Goal: Information Seeking & Learning: Learn about a topic

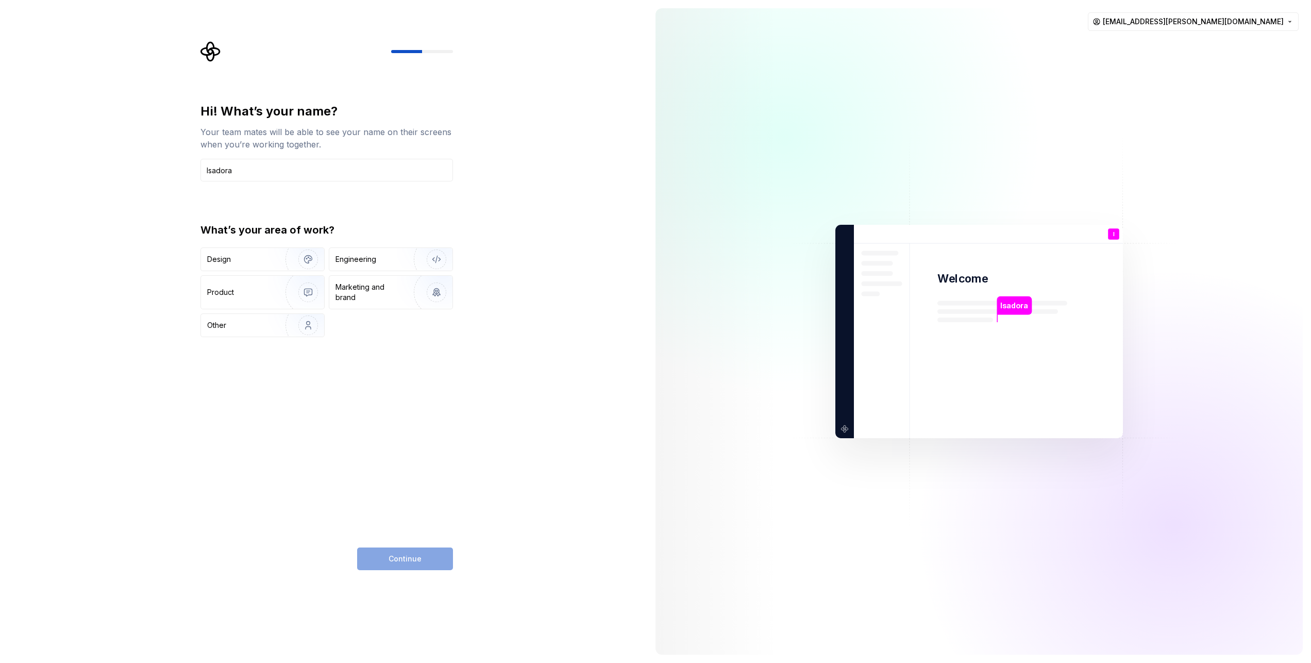
type input "Isadora"
click at [246, 299] on div "Product" at bounding box center [262, 292] width 123 height 33
click at [413, 569] on button "Continue" at bounding box center [405, 558] width 96 height 23
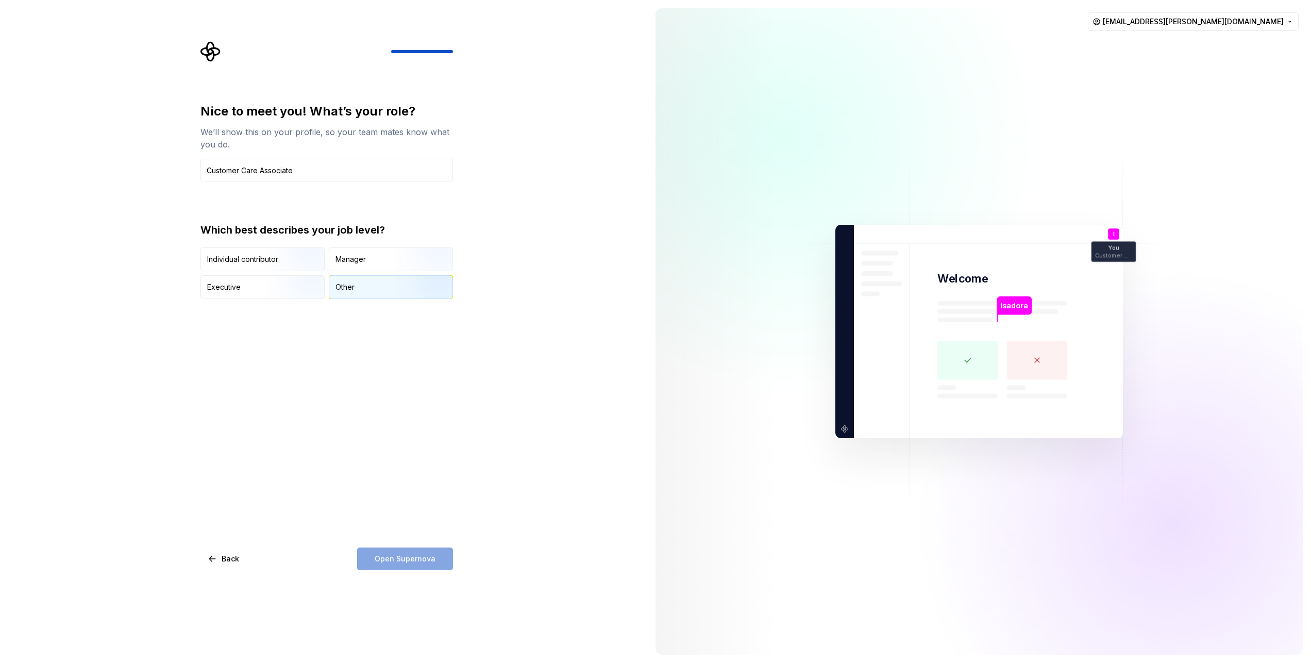
type input "Customer Care Associate"
click at [345, 285] on div "Other" at bounding box center [344, 287] width 19 height 10
click at [435, 560] on button "Open Supernova" at bounding box center [405, 558] width 96 height 23
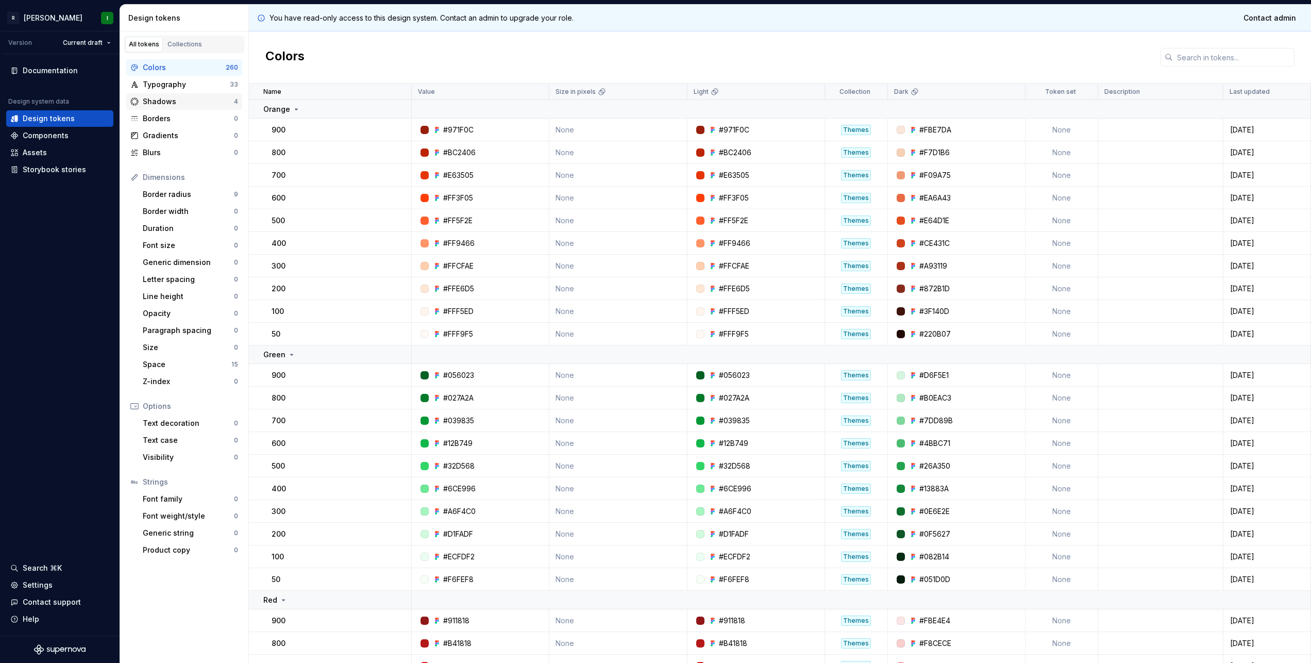
click at [172, 95] on div "Shadows 4" at bounding box center [184, 101] width 116 height 16
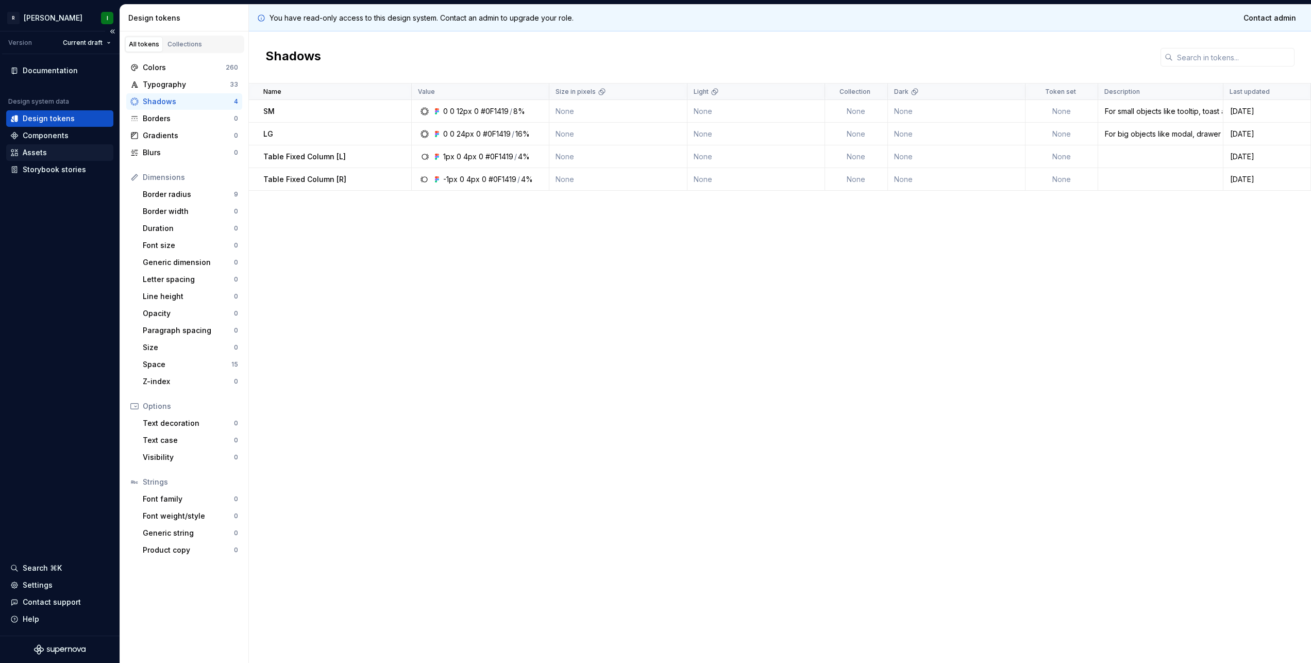
click at [43, 148] on div "Assets" at bounding box center [35, 152] width 24 height 10
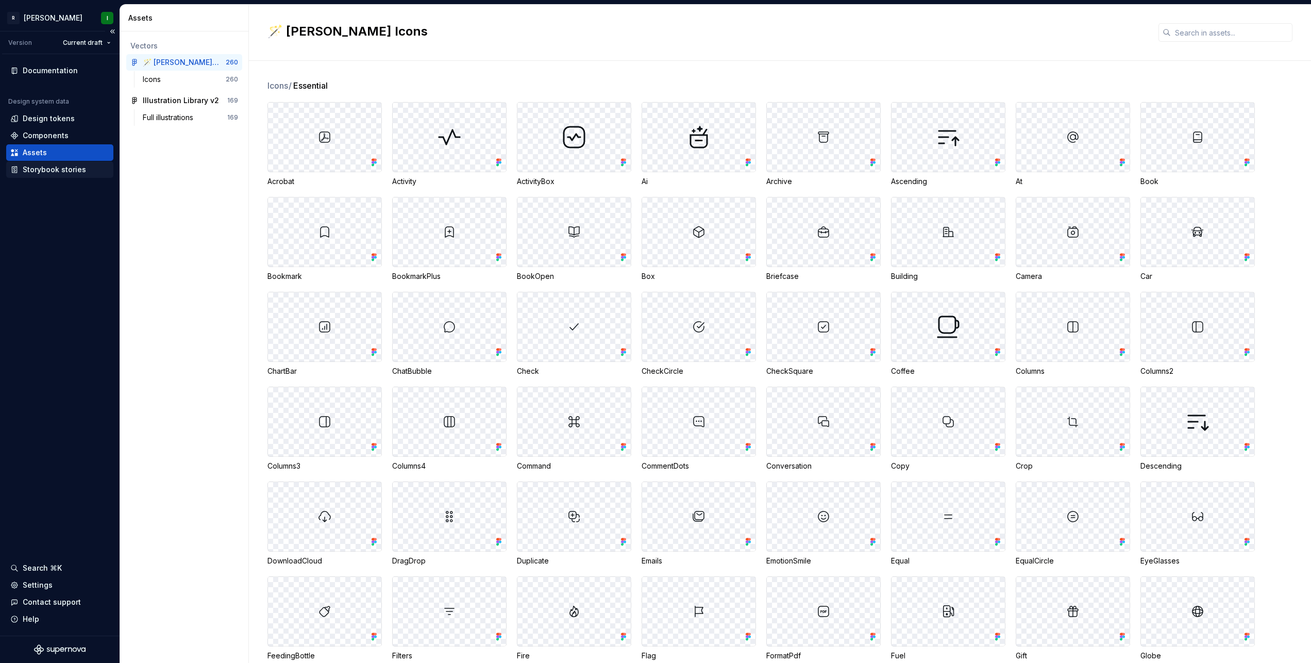
click at [66, 171] on div "Storybook stories" at bounding box center [54, 169] width 63 height 10
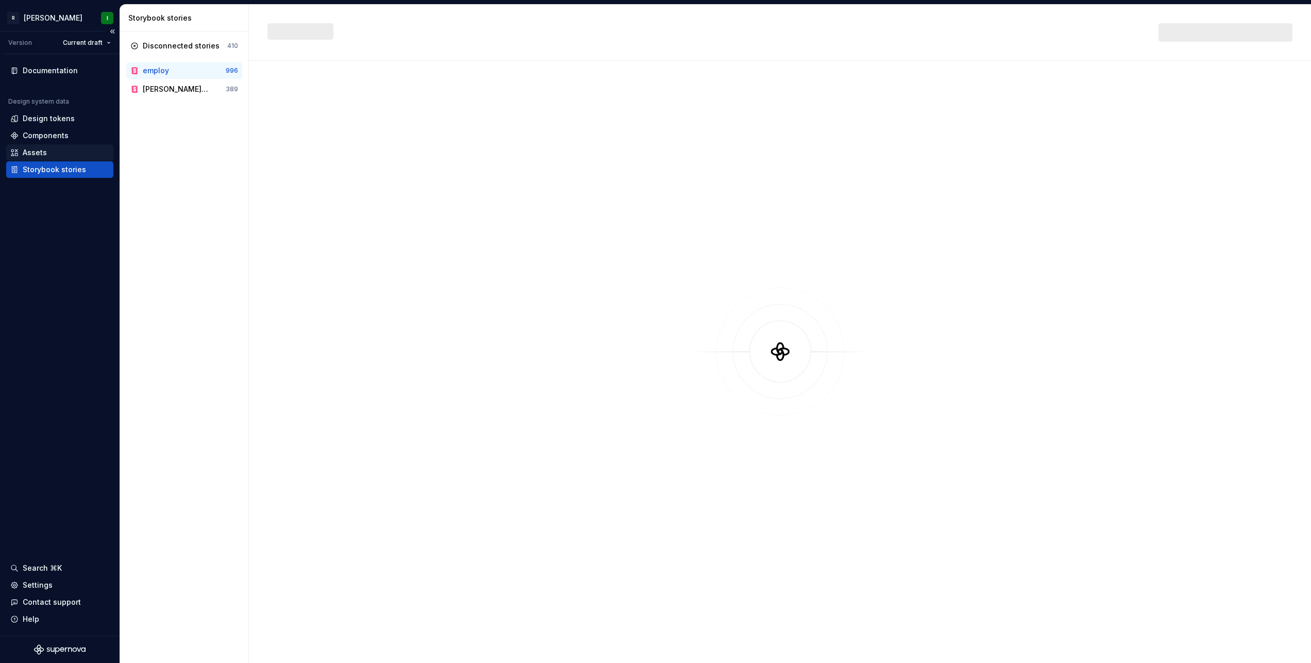
click at [64, 155] on div "Assets" at bounding box center [59, 152] width 99 height 10
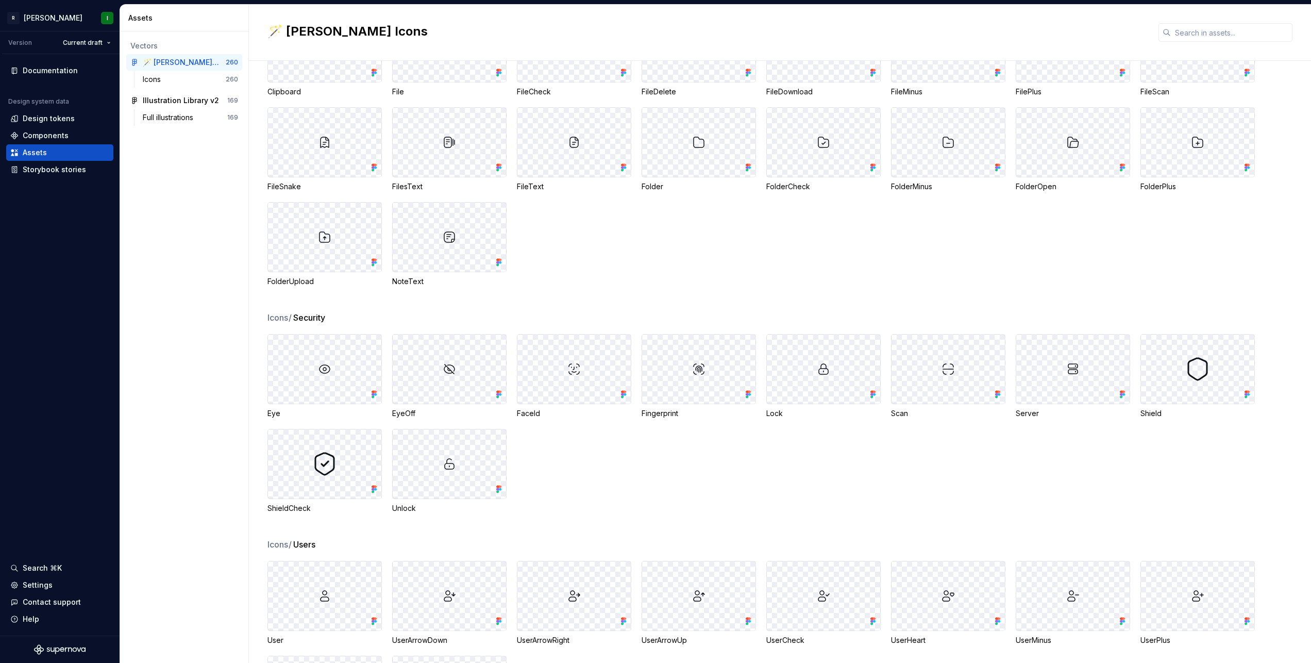
scroll to position [3335, 0]
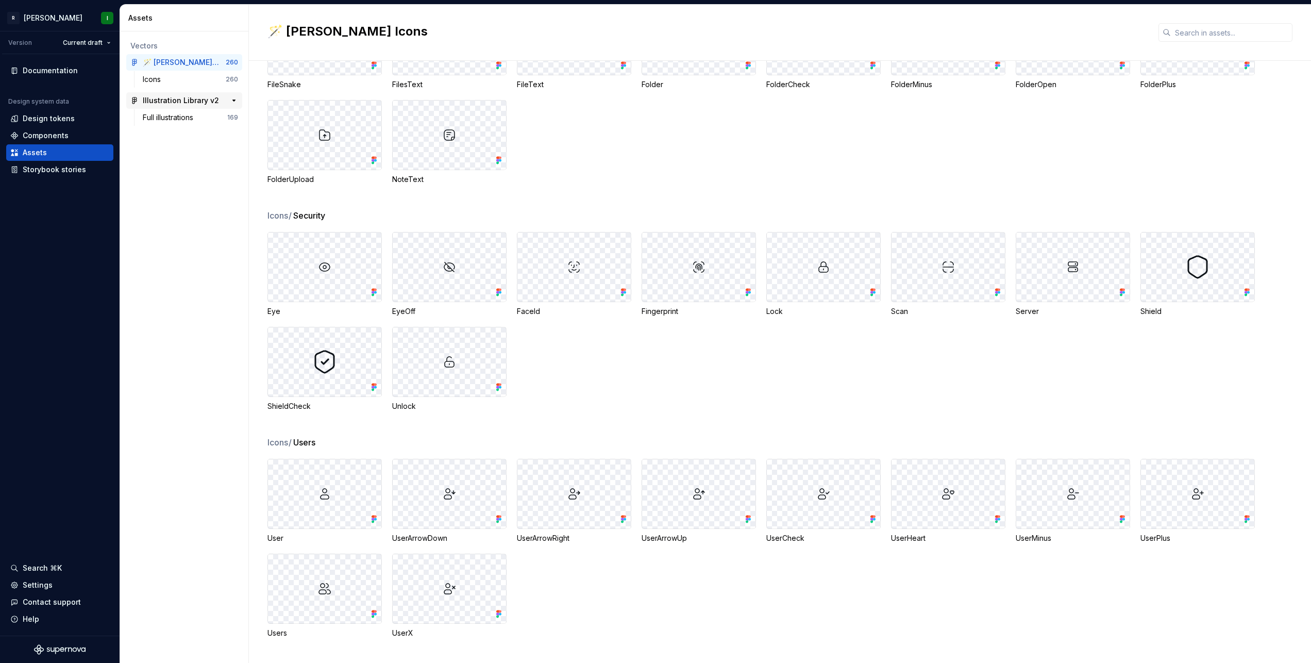
click at [163, 95] on div "Illustration Library v2" at bounding box center [181, 100] width 76 height 10
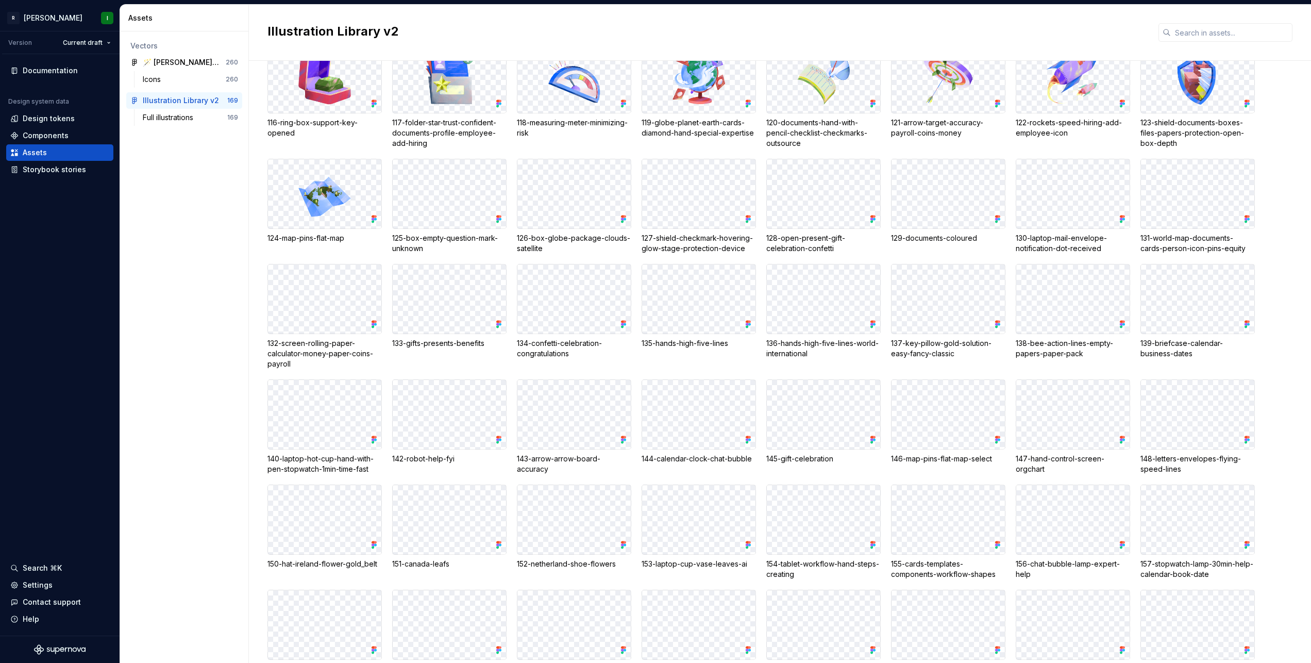
scroll to position [1892, 0]
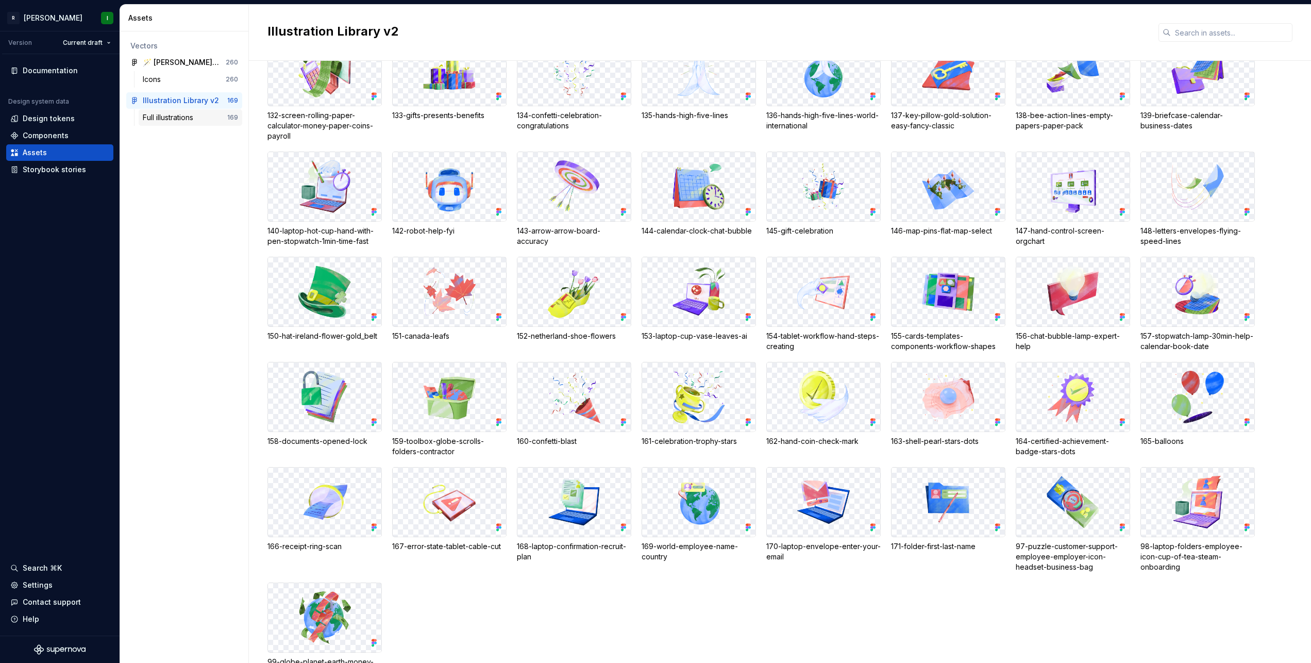
click at [181, 120] on div "Full illustrations" at bounding box center [170, 117] width 55 height 10
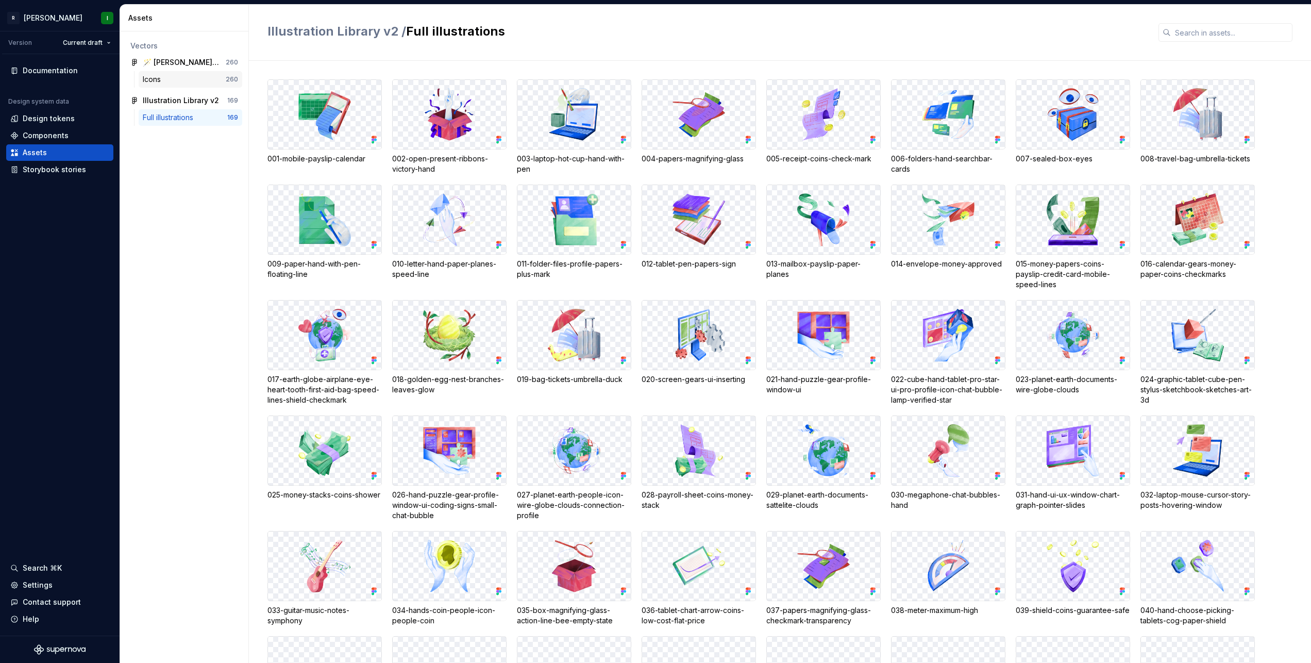
click at [171, 79] on div "Icons" at bounding box center [184, 79] width 83 height 10
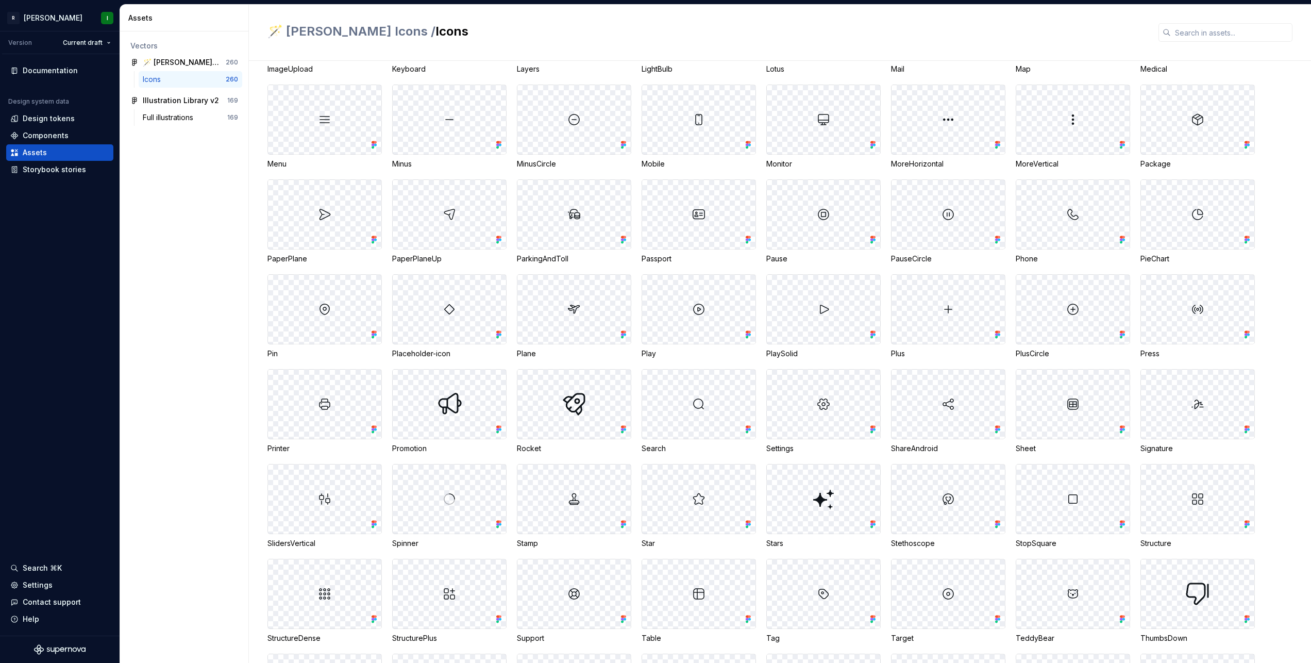
scroll to position [800, 0]
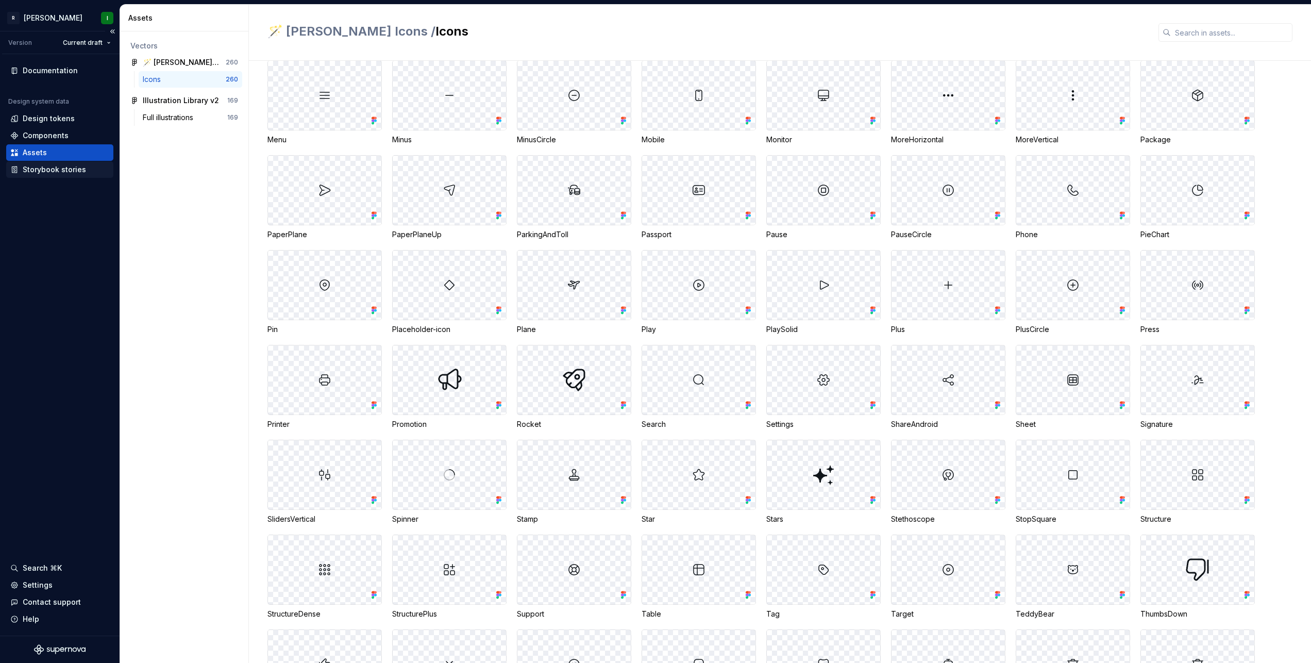
click at [65, 174] on div "Storybook stories" at bounding box center [54, 169] width 63 height 10
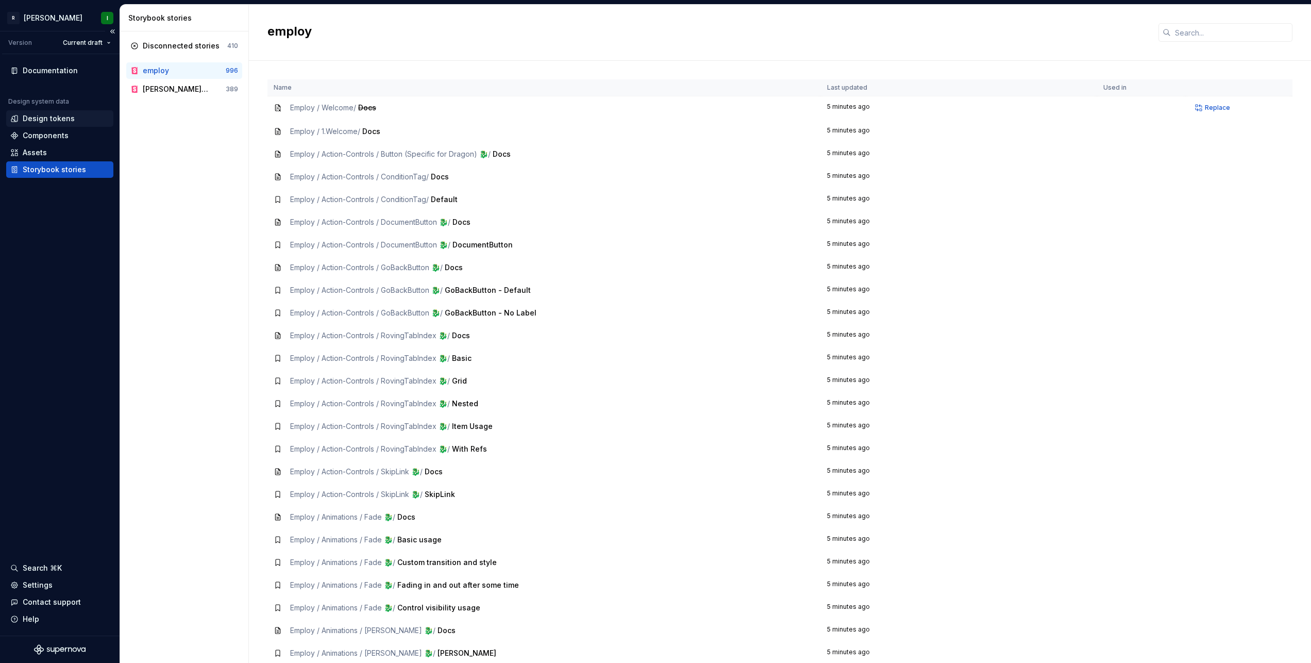
click at [46, 123] on div "Design tokens" at bounding box center [49, 118] width 52 height 10
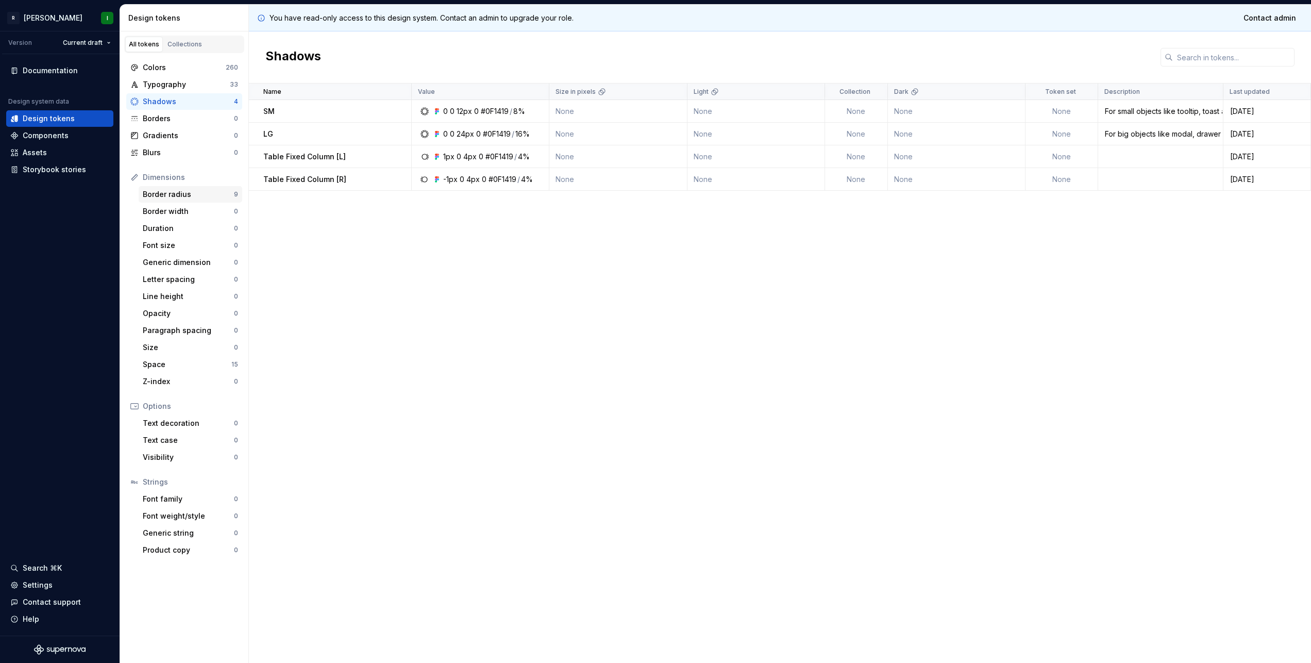
click at [161, 192] on div "Border radius" at bounding box center [188, 194] width 91 height 10
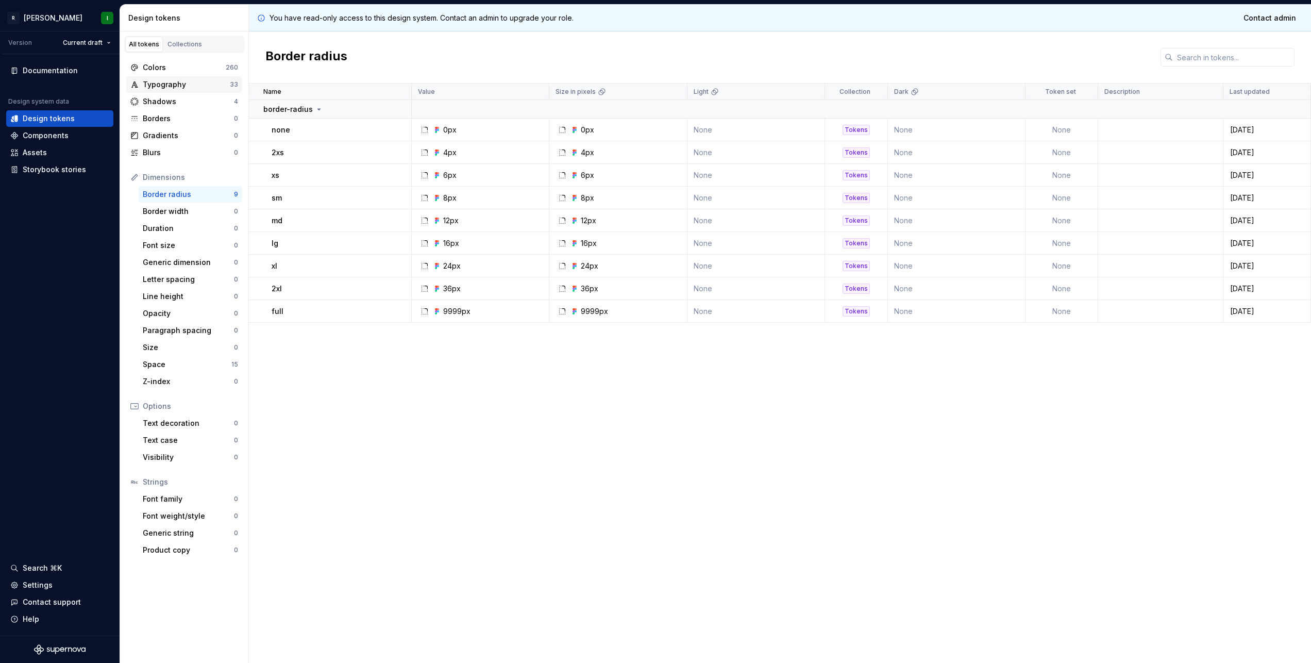
click at [165, 83] on div "Typography" at bounding box center [186, 84] width 87 height 10
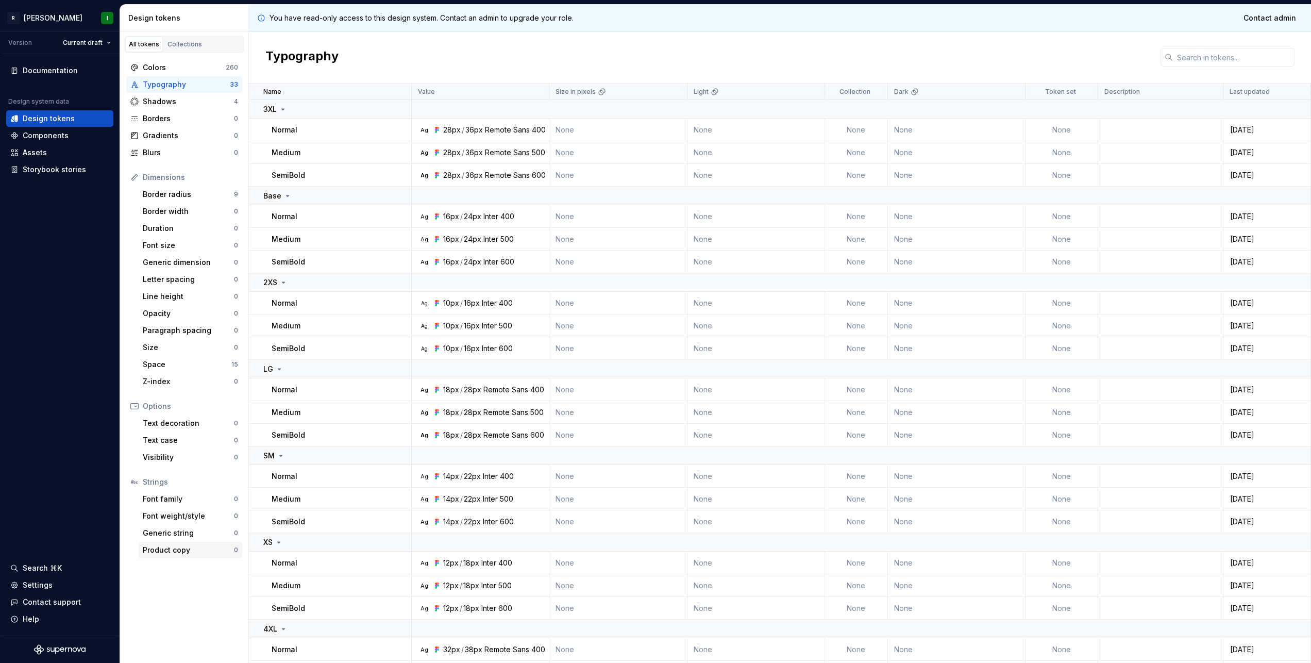
click at [181, 549] on div "Product copy" at bounding box center [188, 550] width 91 height 10
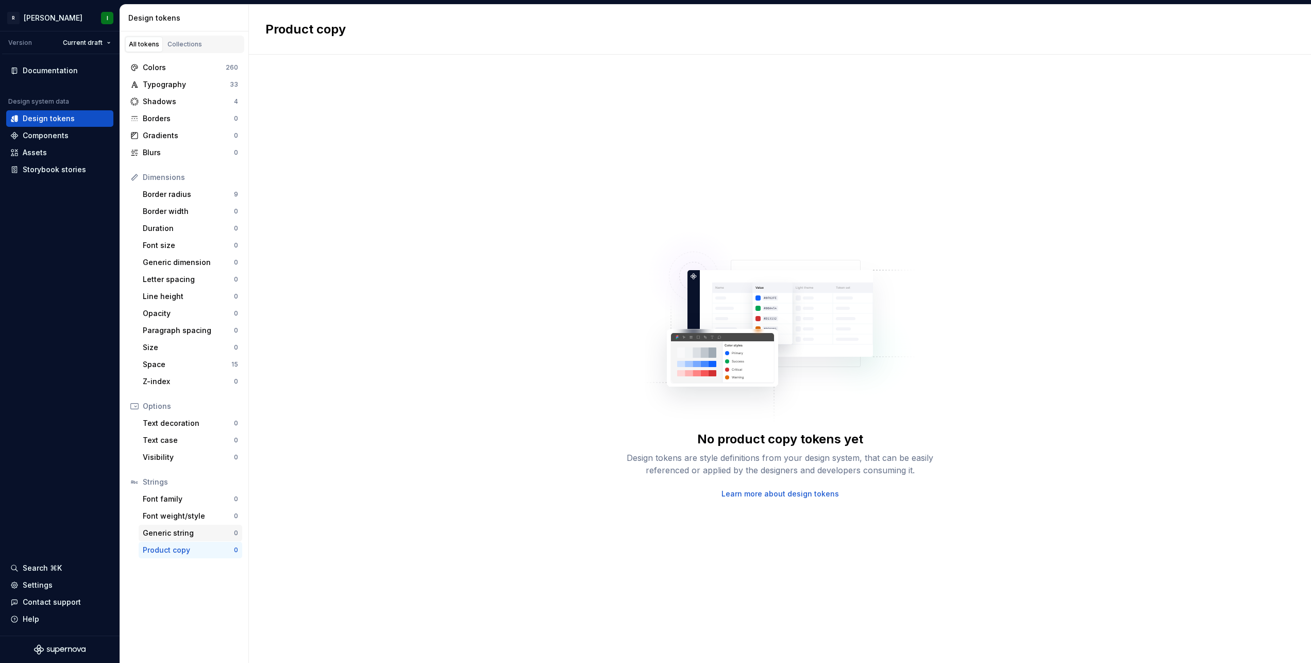
click at [178, 540] on div "Generic string 0" at bounding box center [191, 533] width 104 height 16
click at [177, 534] on div "Generic string" at bounding box center [188, 533] width 91 height 10
click at [54, 170] on div "Storybook stories" at bounding box center [54, 169] width 63 height 10
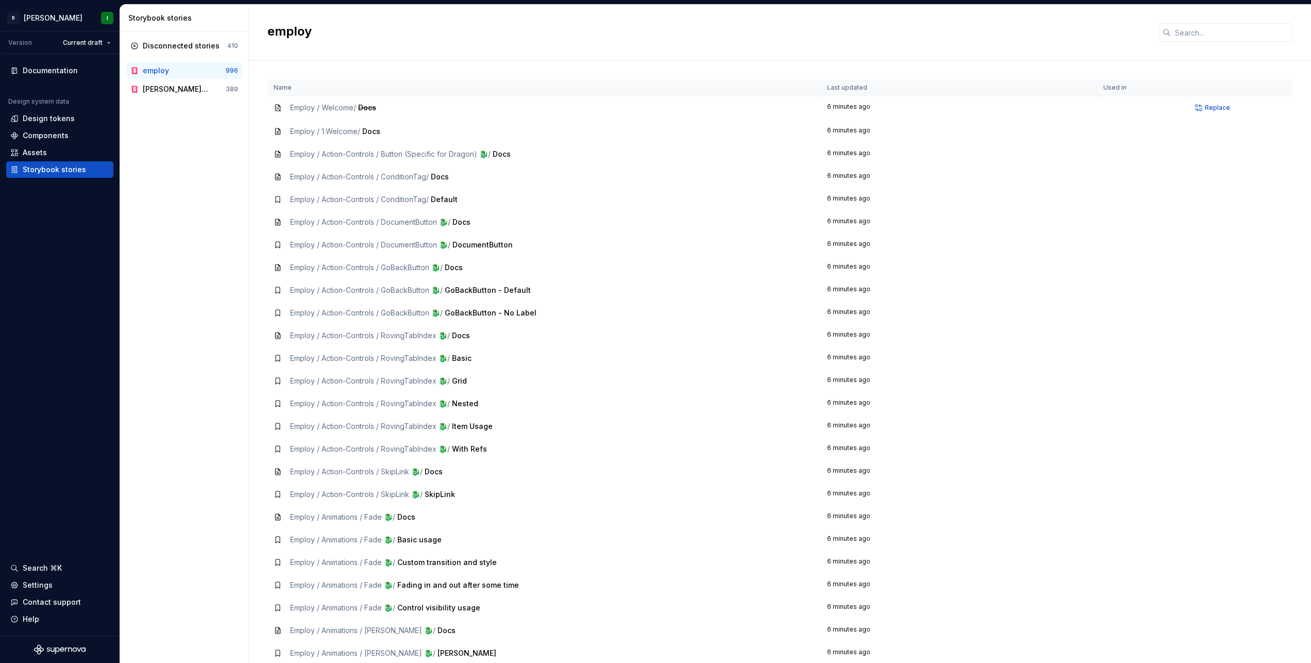
click at [172, 71] on div "employ" at bounding box center [184, 70] width 83 height 10
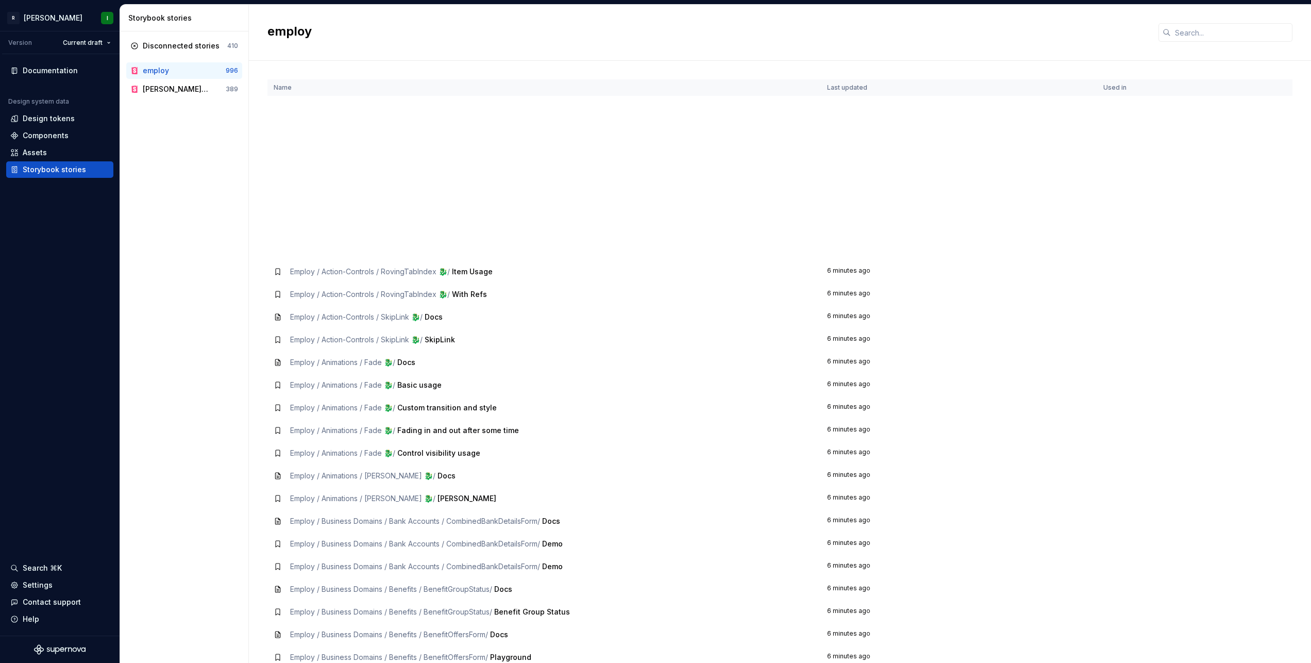
scroll to position [342, 0]
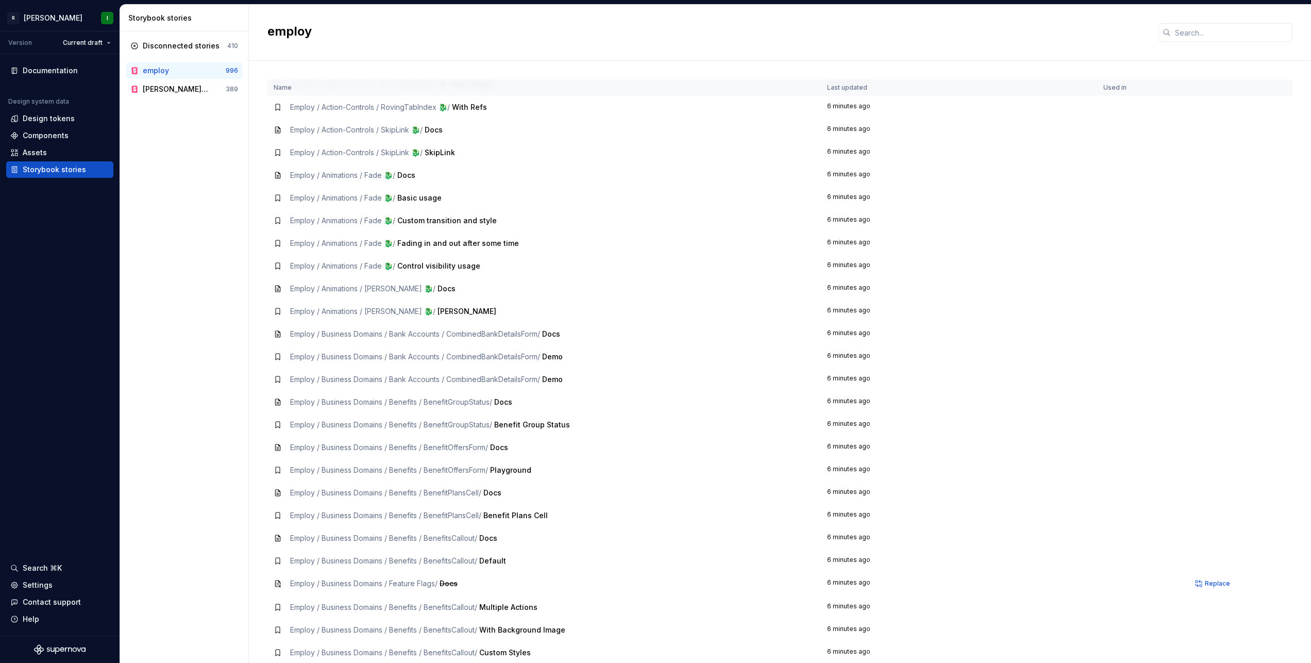
click at [214, 494] on div "Disconnected stories 410 employ 996 Norma Storybook 389" at bounding box center [184, 346] width 128 height 631
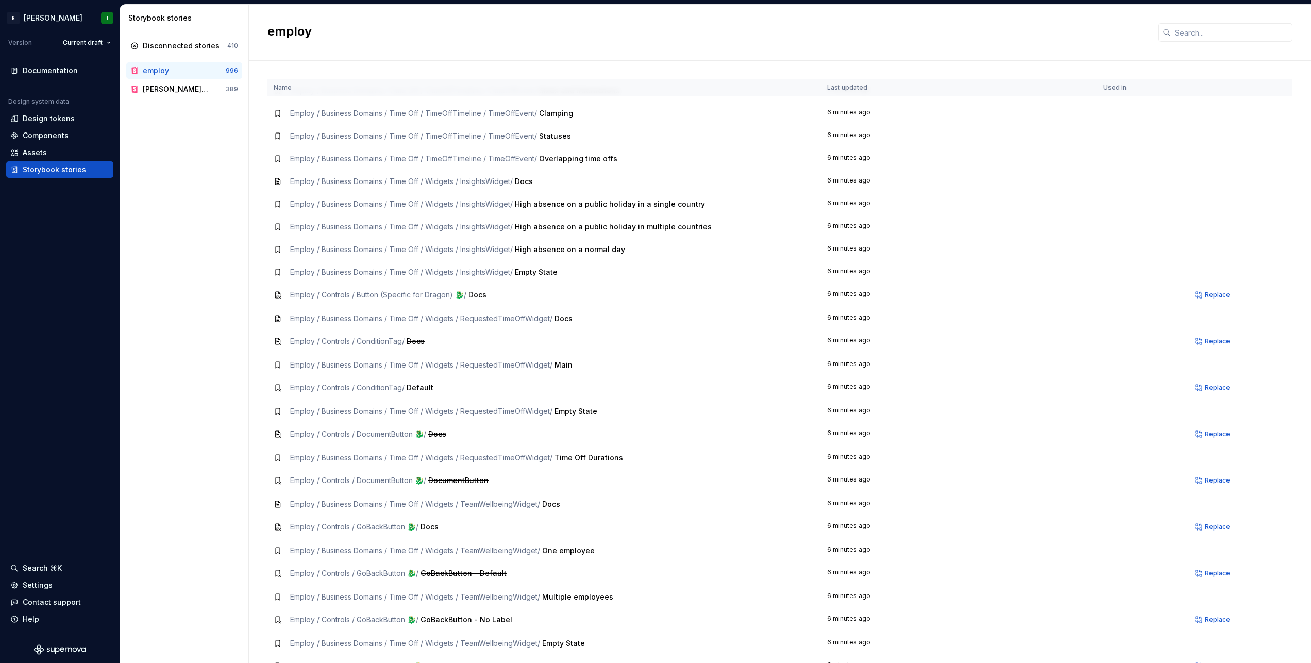
scroll to position [2539, 0]
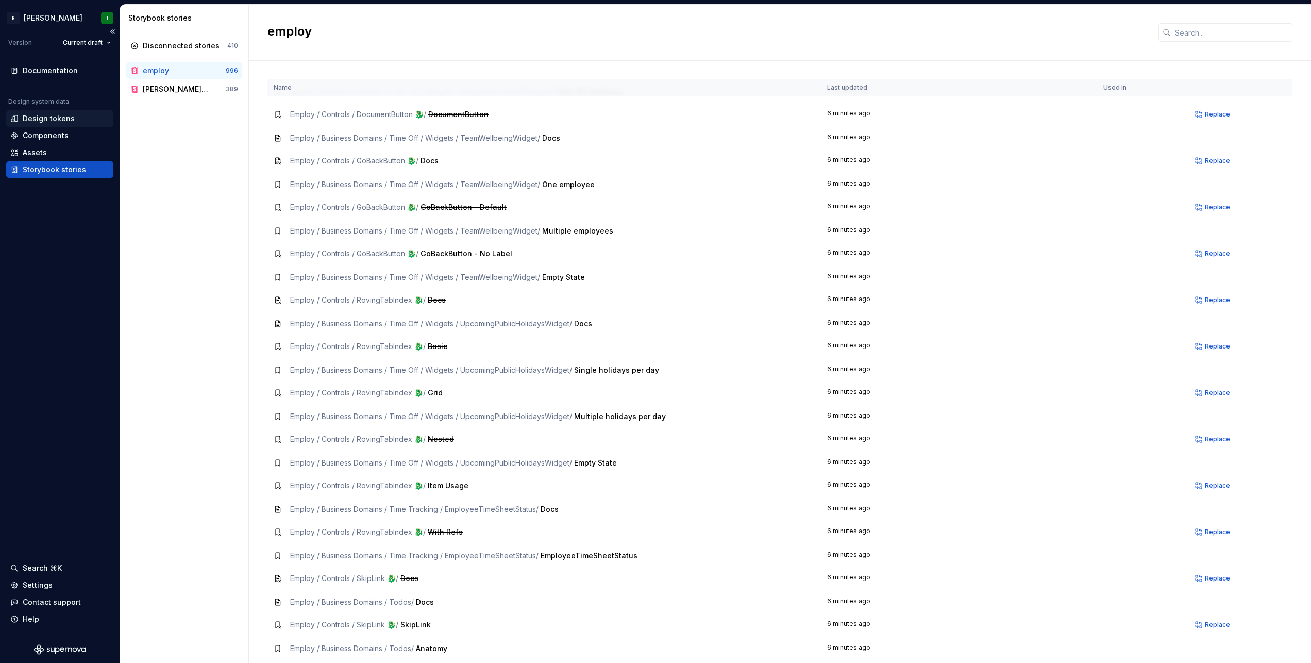
click at [32, 121] on div "Design tokens" at bounding box center [49, 118] width 52 height 10
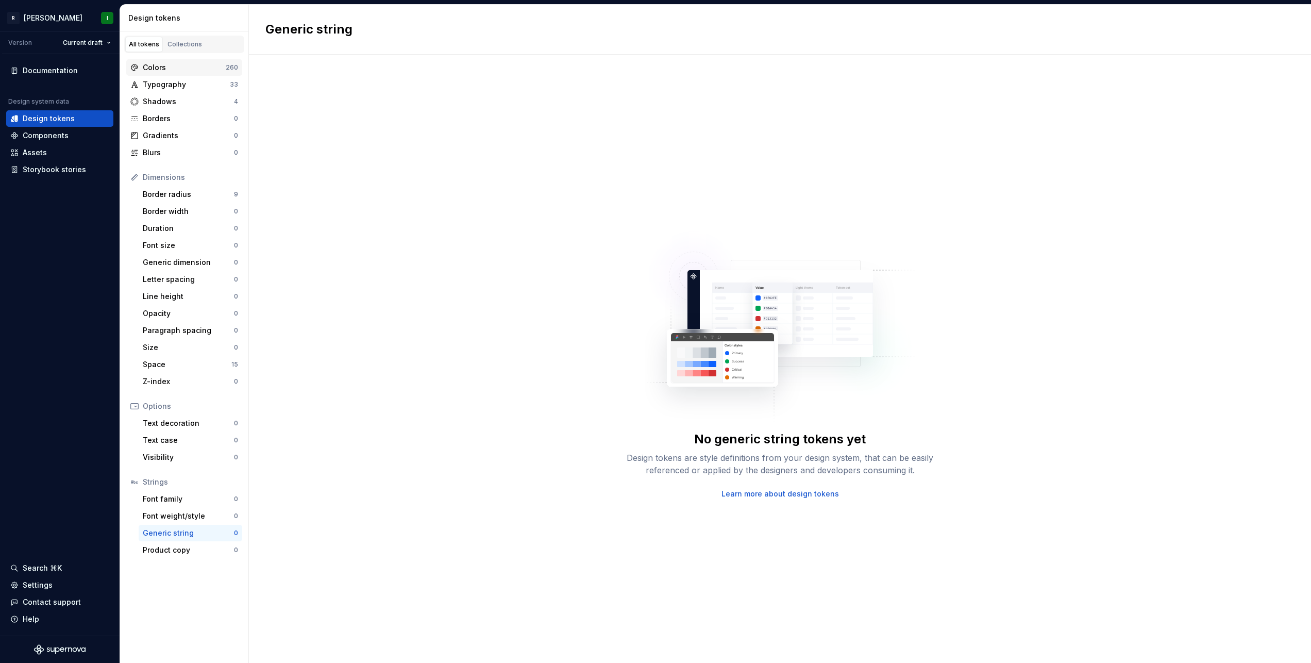
click at [162, 69] on div "Colors" at bounding box center [184, 67] width 83 height 10
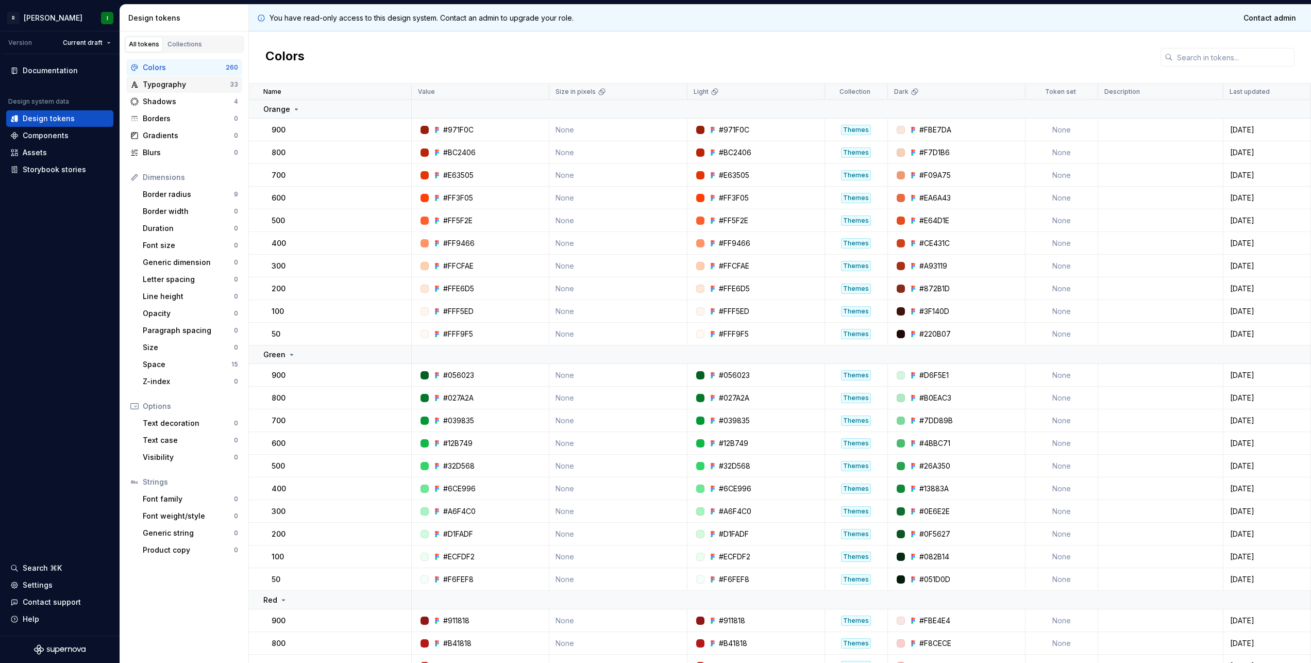
click at [162, 81] on div "Typography" at bounding box center [186, 84] width 87 height 10
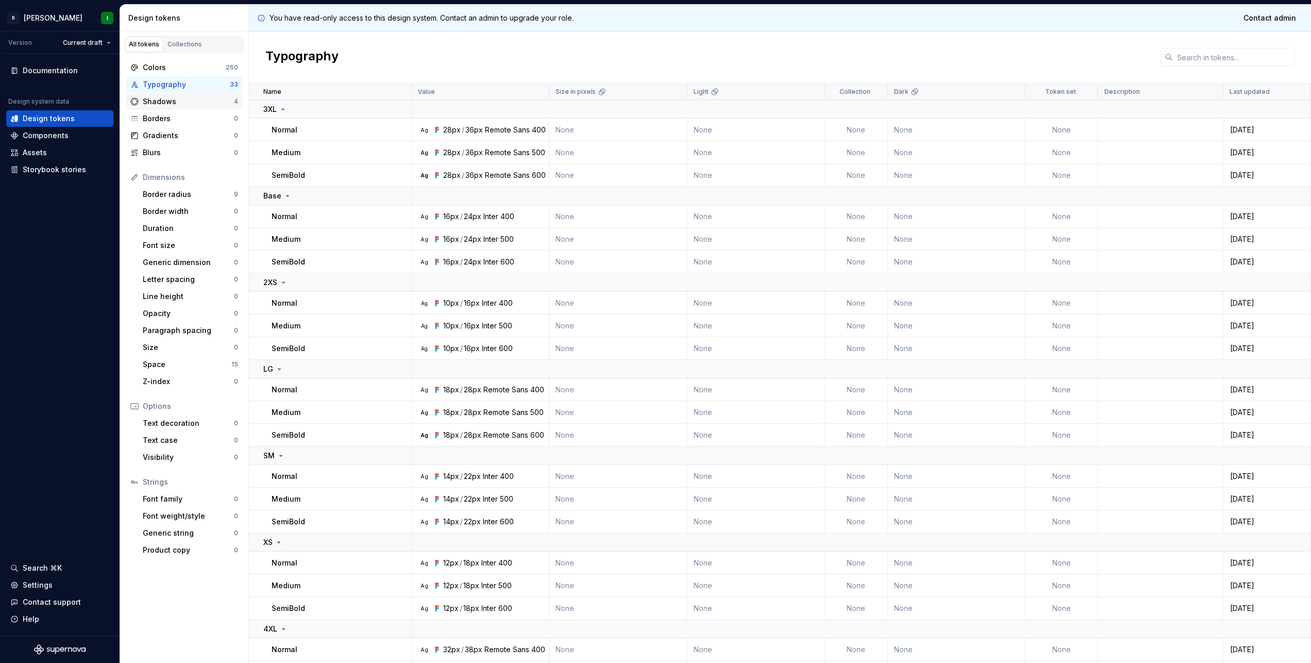
click at [156, 103] on div "Shadows" at bounding box center [188, 101] width 91 height 10
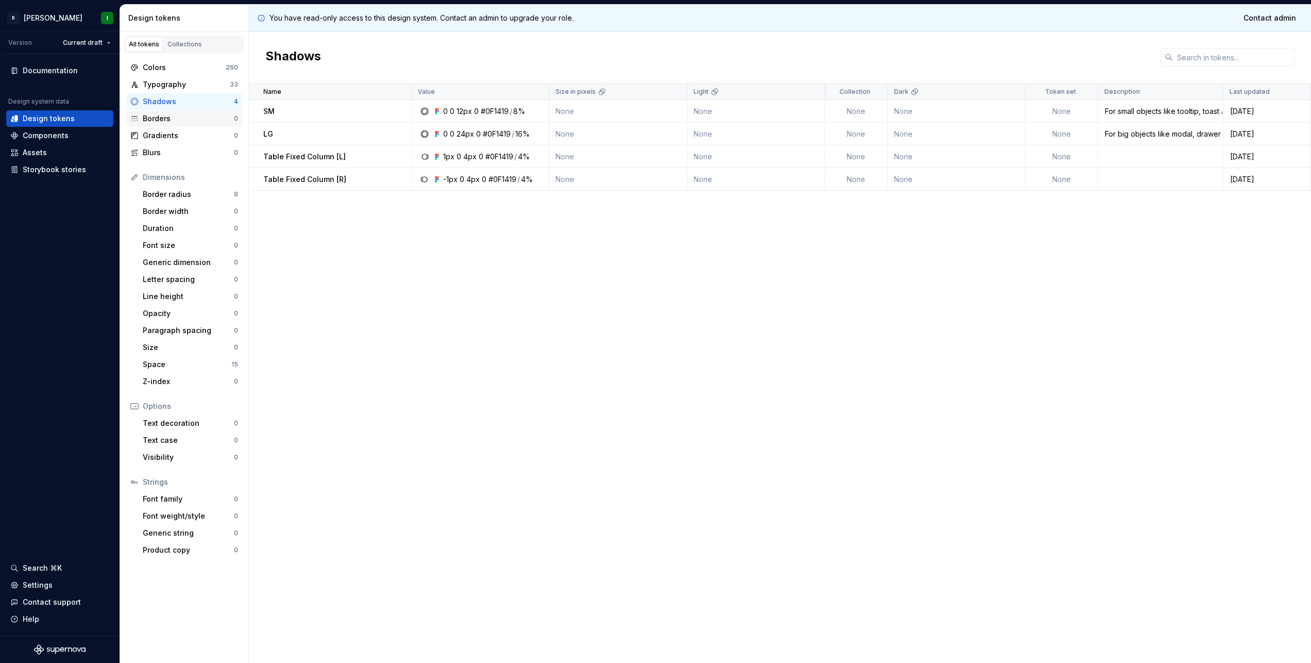
click at [158, 113] on div "Borders 0" at bounding box center [184, 118] width 116 height 16
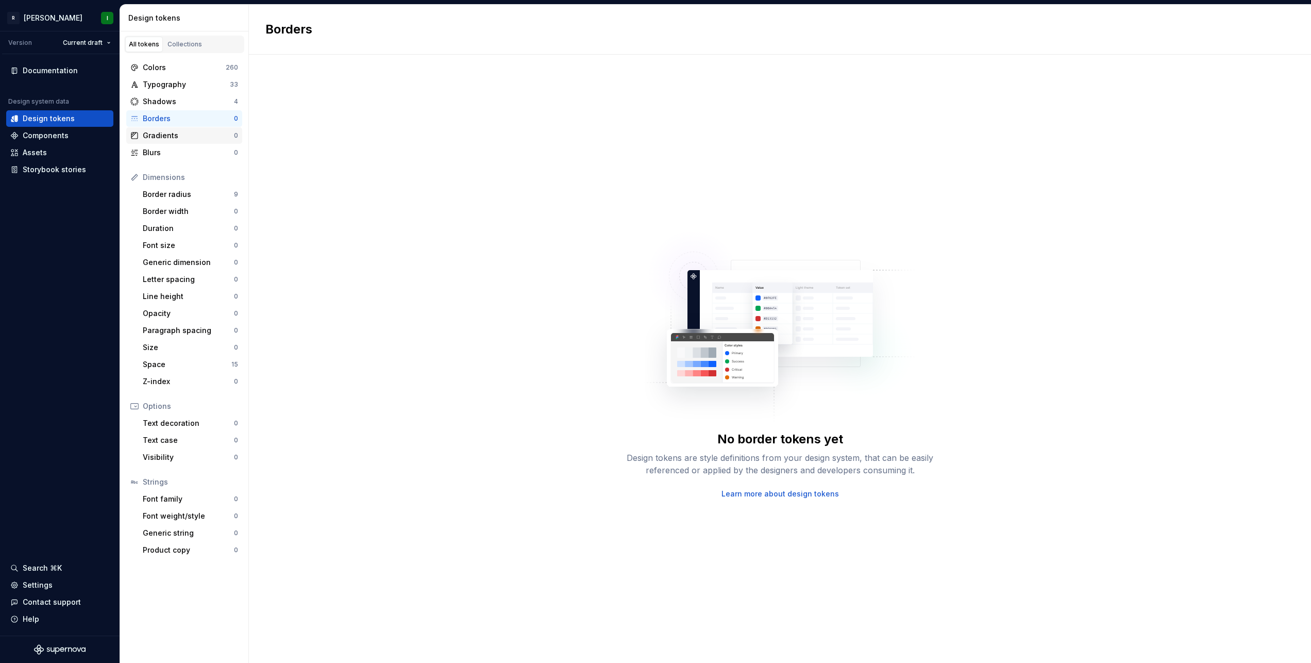
click at [160, 132] on div "Gradients" at bounding box center [188, 135] width 91 height 10
click at [158, 151] on div "Blurs" at bounding box center [188, 152] width 91 height 10
click at [161, 195] on div "Border radius" at bounding box center [188, 194] width 91 height 10
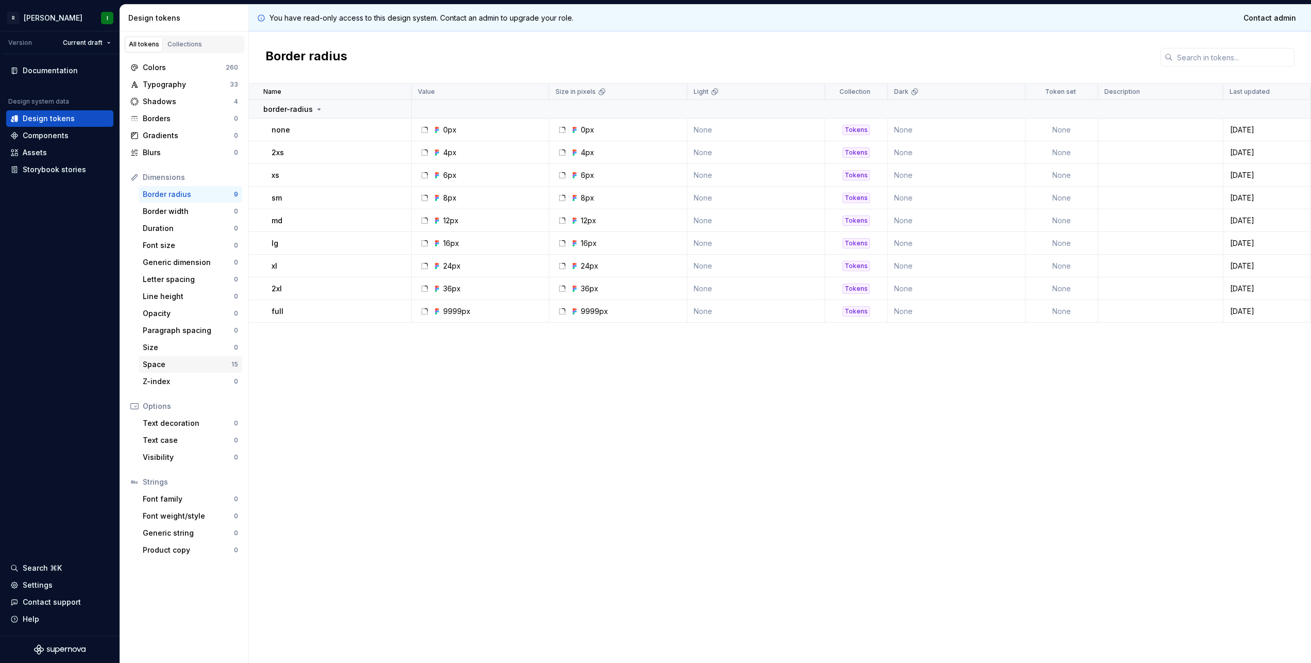
click at [172, 371] on div "Space 15" at bounding box center [191, 364] width 104 height 16
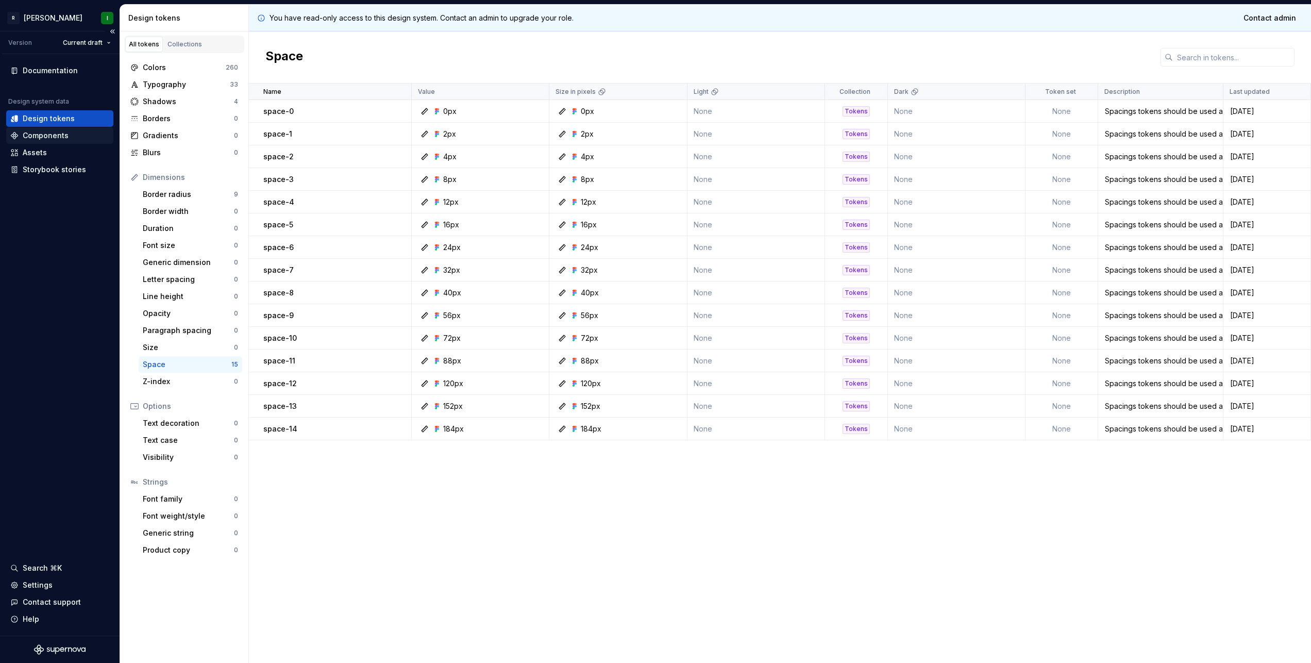
click at [64, 140] on div "Components" at bounding box center [46, 135] width 46 height 10
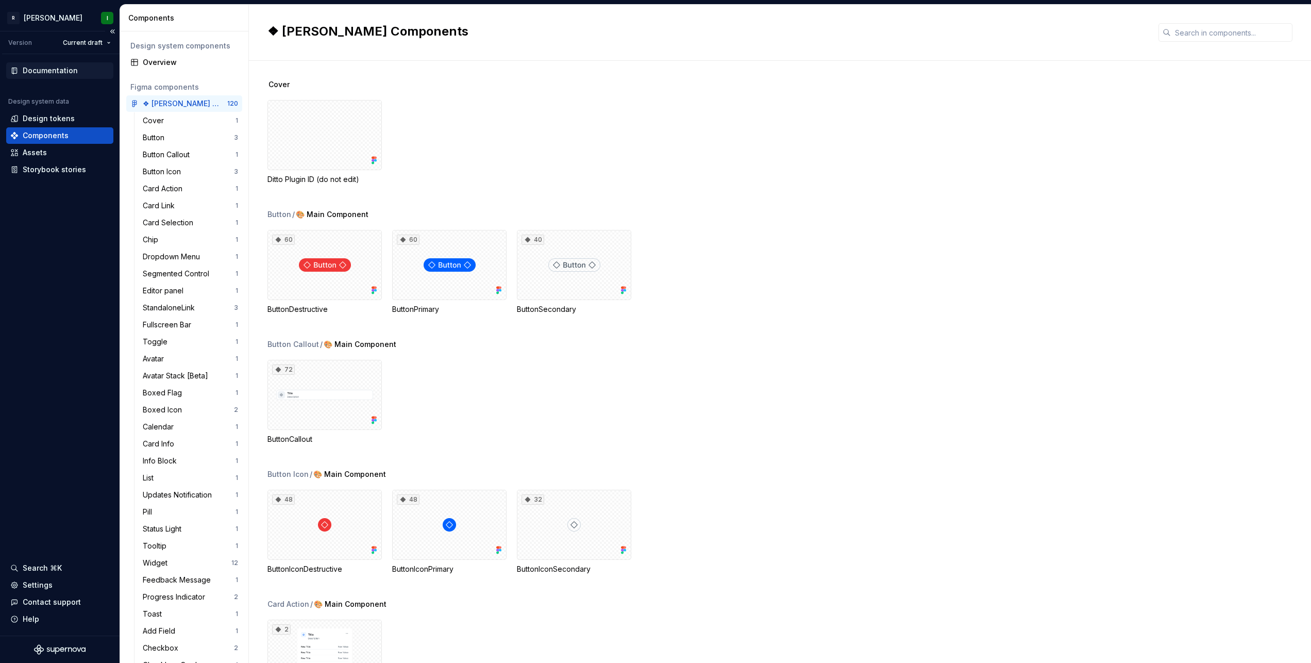
click at [69, 72] on div "Documentation" at bounding box center [50, 70] width 55 height 10
click at [70, 73] on div "Documentation" at bounding box center [50, 70] width 55 height 10
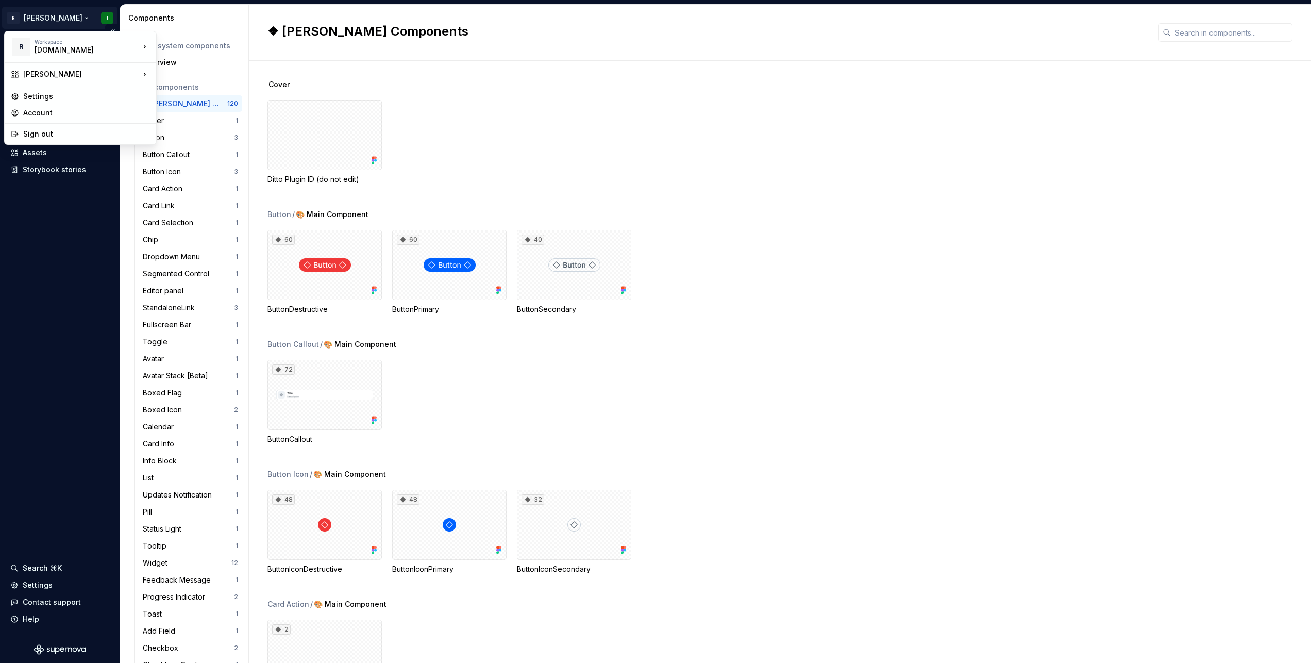
click at [39, 16] on html "R Norma I Version Current draft Documentation Design system data Design tokens …" at bounding box center [655, 331] width 1311 height 663
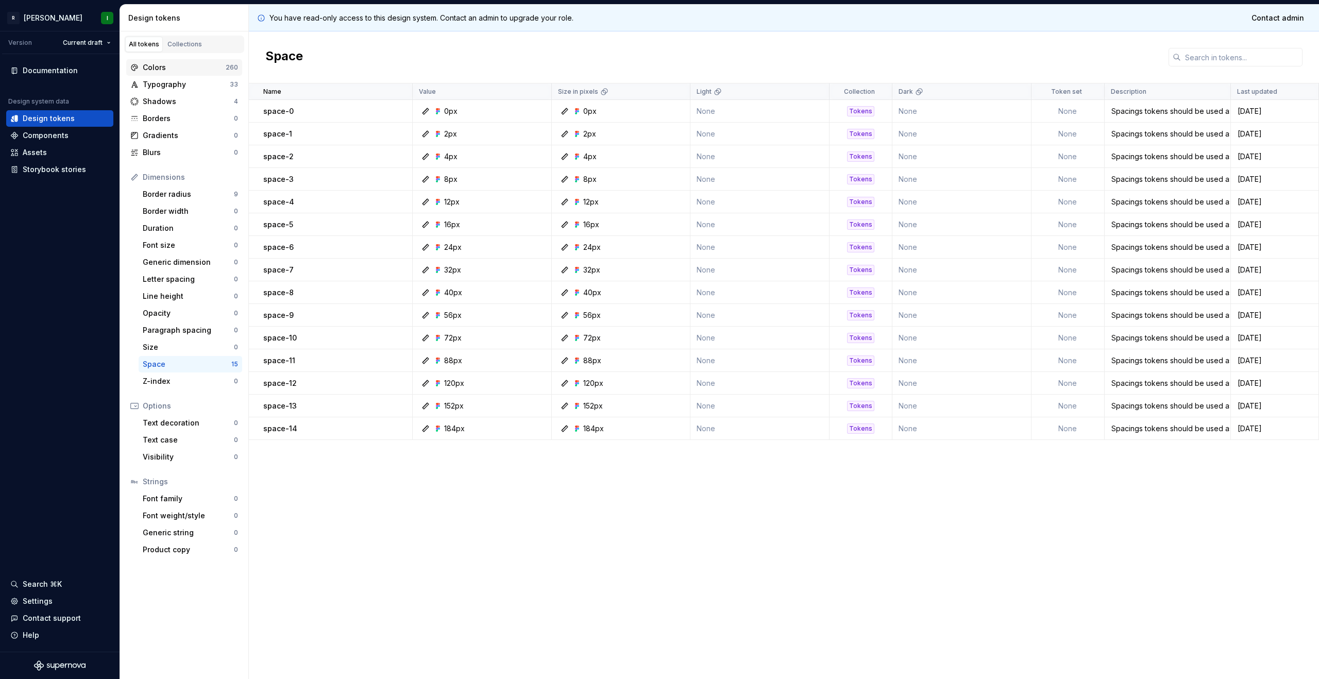
click at [162, 73] on div "Colors 260" at bounding box center [184, 67] width 116 height 16
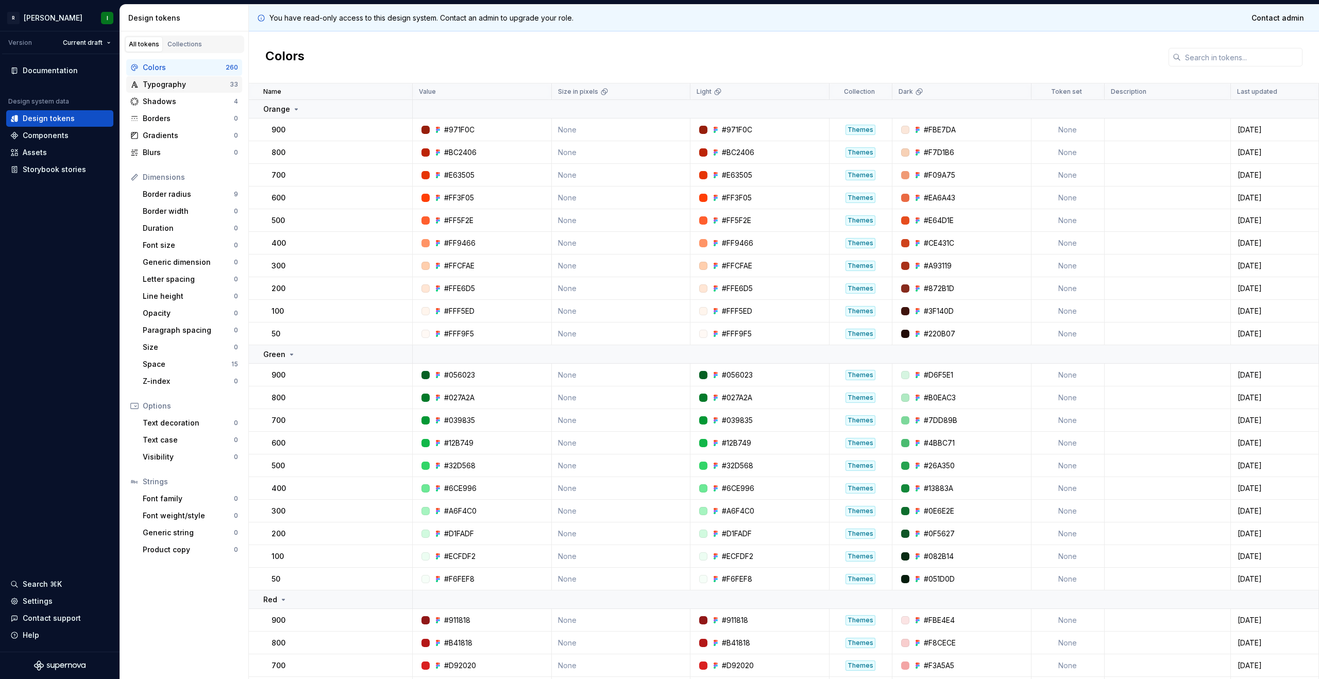
click at [162, 85] on div "Typography" at bounding box center [186, 84] width 87 height 10
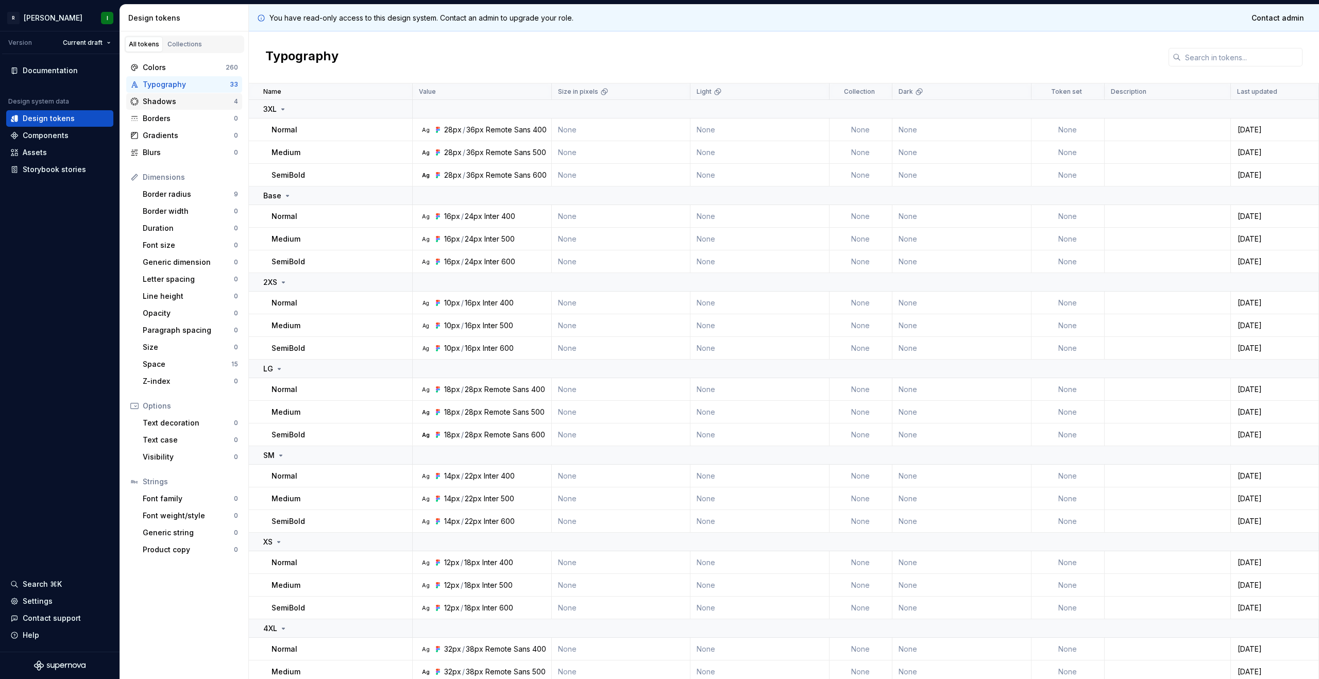
click at [166, 101] on div "Shadows" at bounding box center [188, 101] width 91 height 10
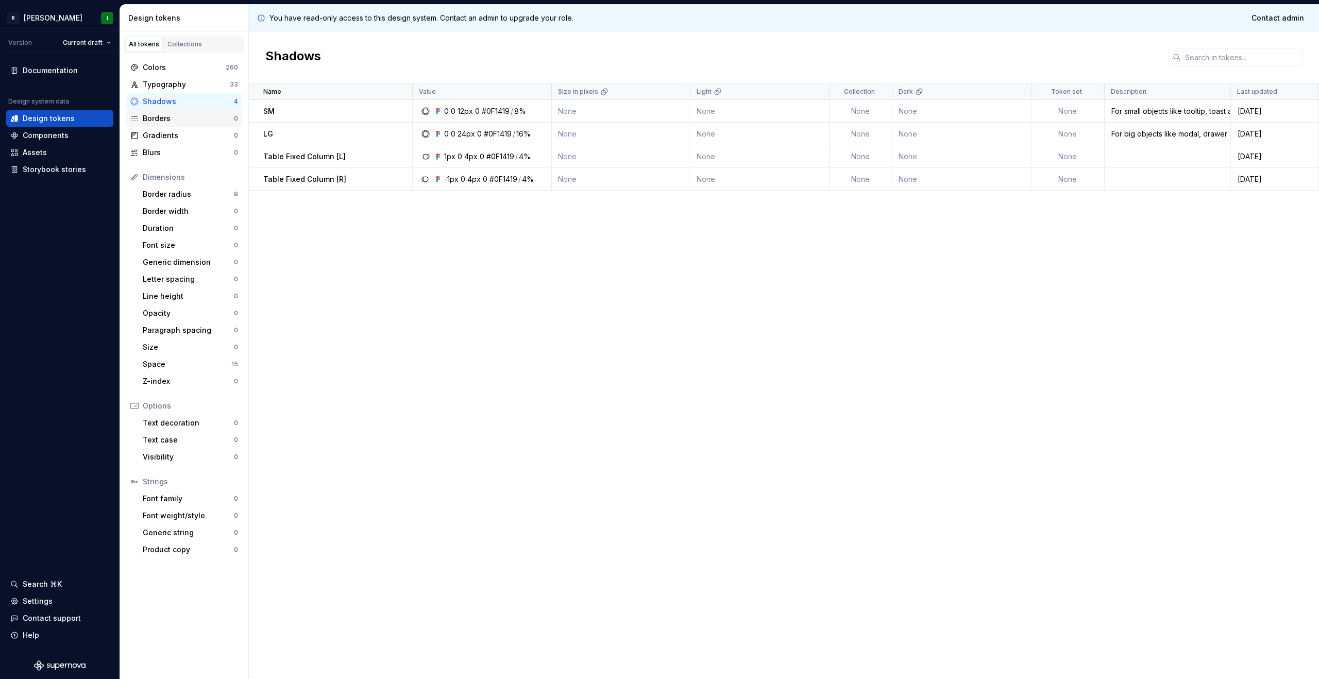
click at [167, 116] on div "Borders" at bounding box center [188, 118] width 91 height 10
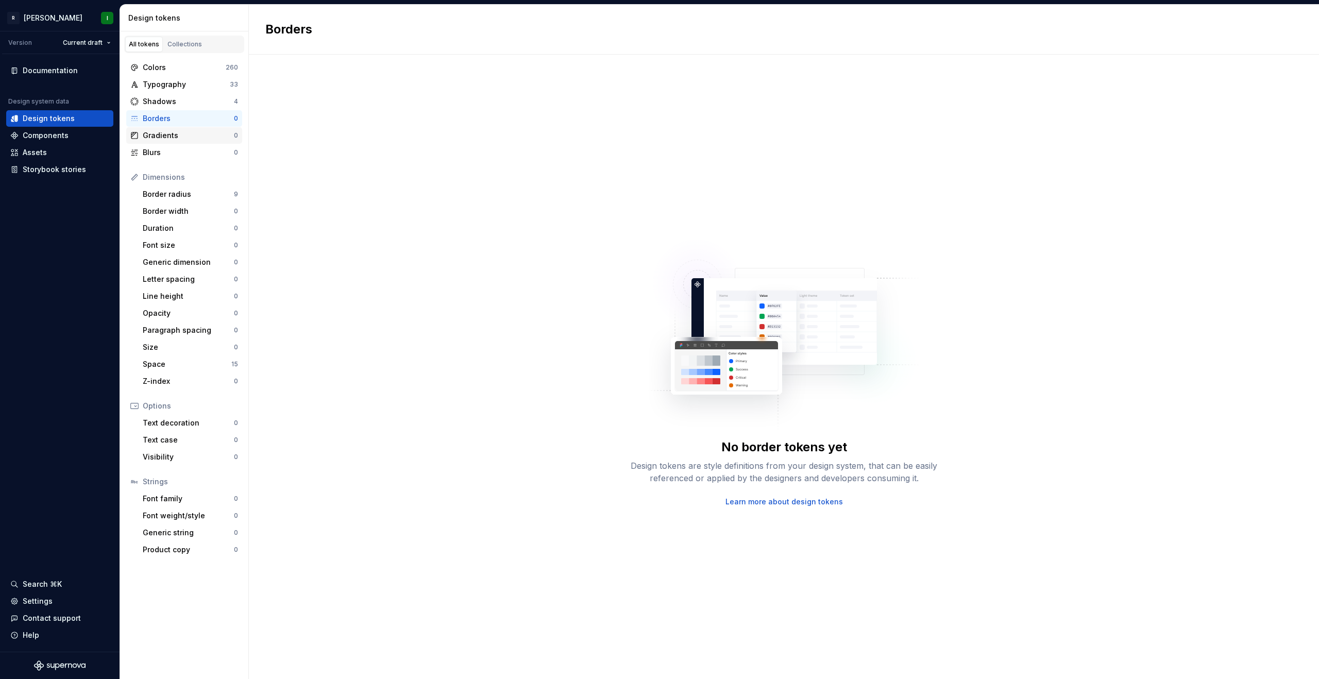
click at [163, 137] on div "Gradients" at bounding box center [188, 135] width 91 height 10
click at [159, 196] on div "Border radius" at bounding box center [188, 194] width 91 height 10
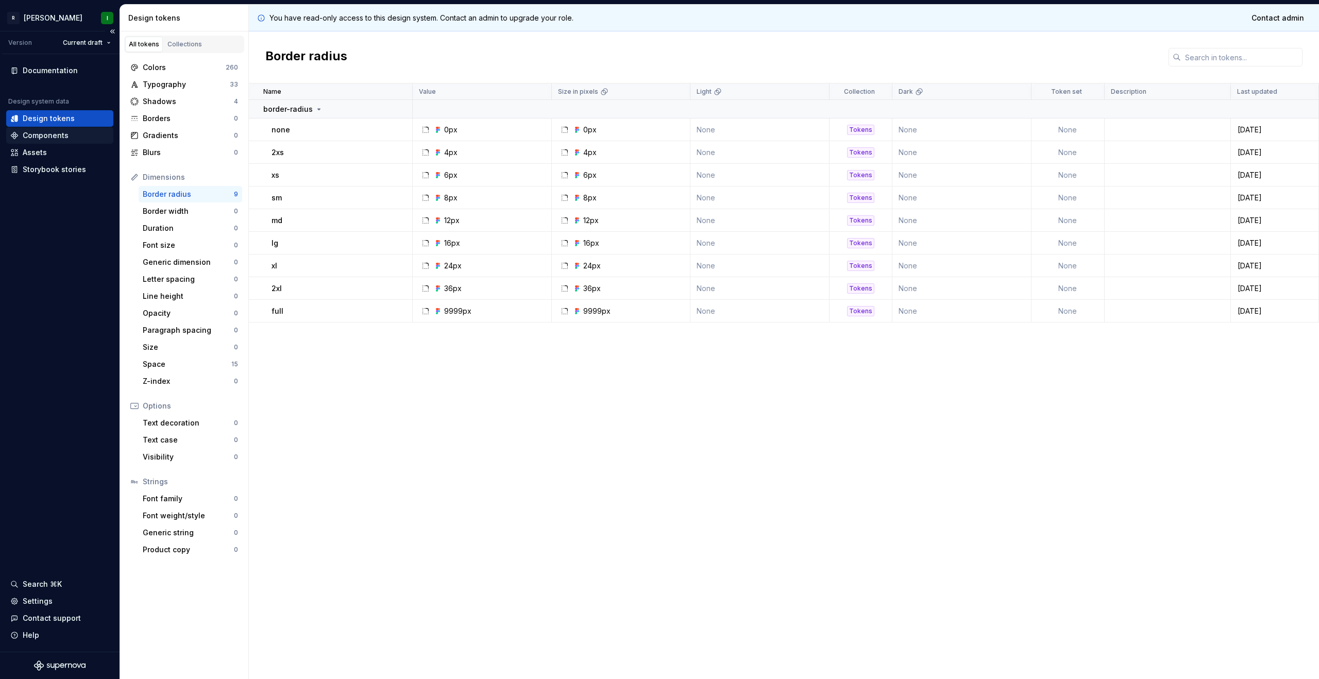
click at [65, 138] on div "Components" at bounding box center [46, 135] width 46 height 10
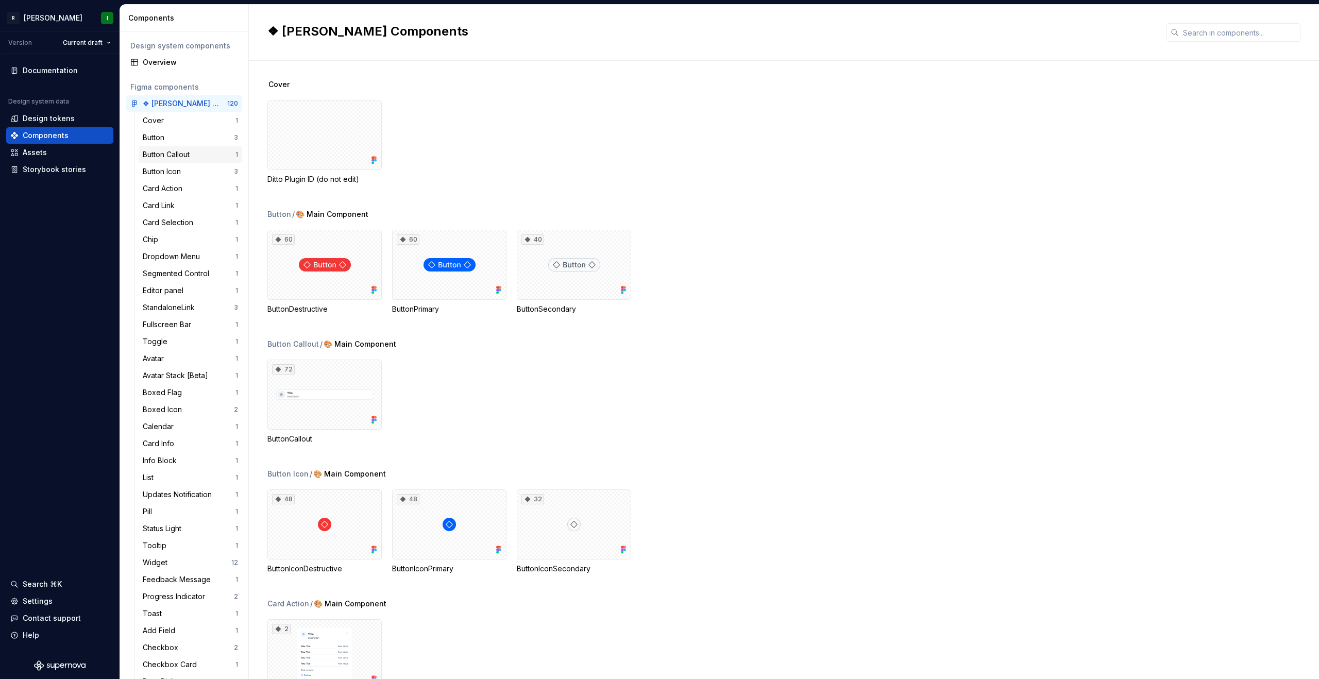
click at [157, 156] on div "Button Callout" at bounding box center [168, 154] width 51 height 10
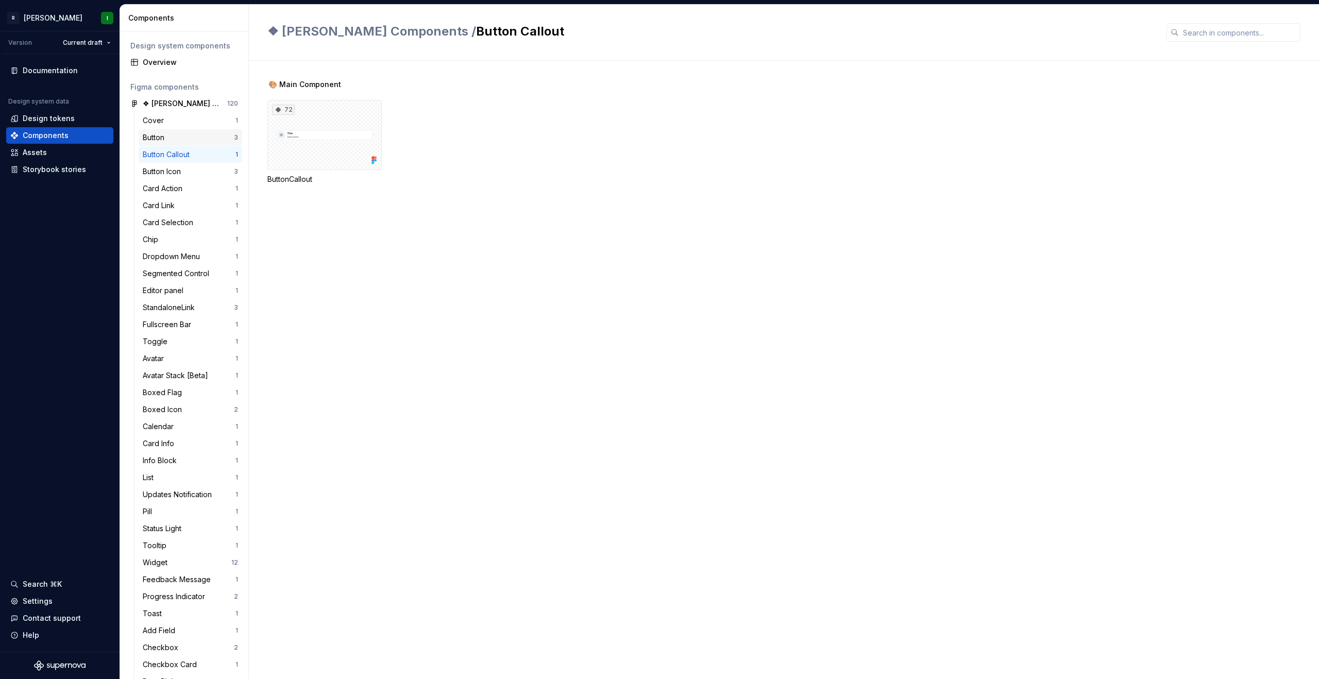
click at [160, 138] on div "Button" at bounding box center [156, 137] width 26 height 10
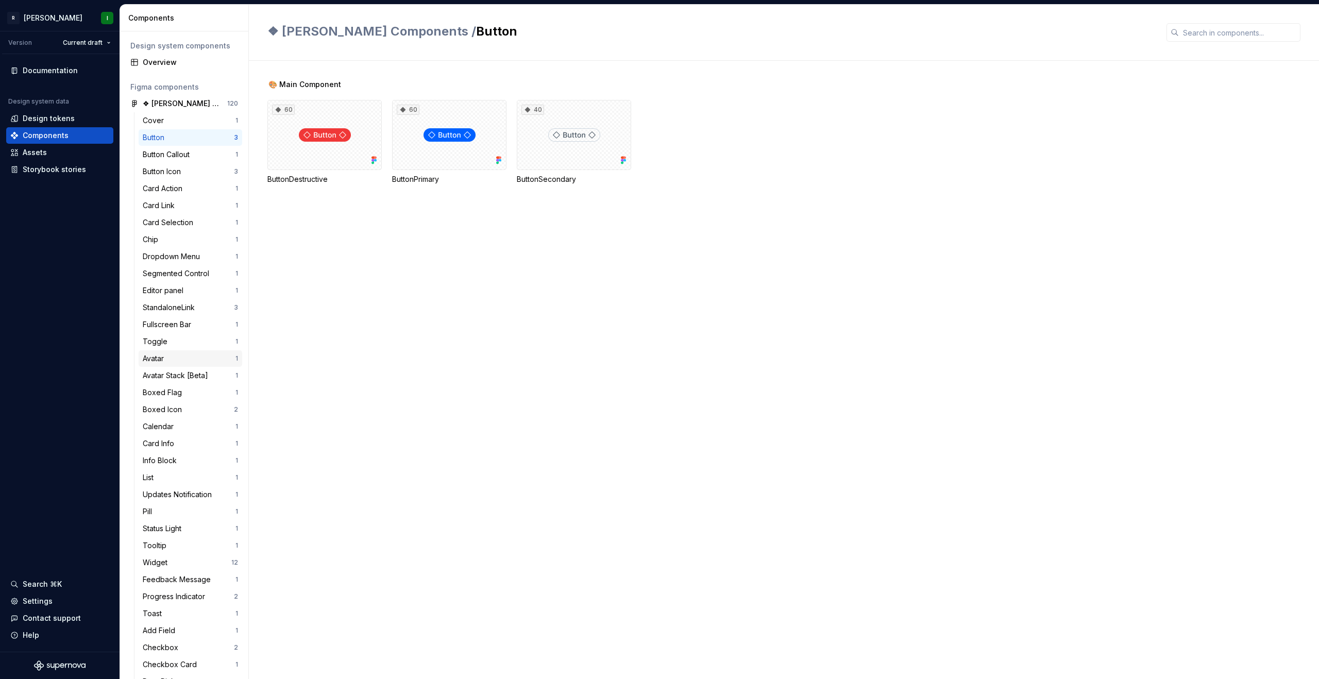
click at [156, 353] on div "Avatar 1" at bounding box center [191, 358] width 104 height 16
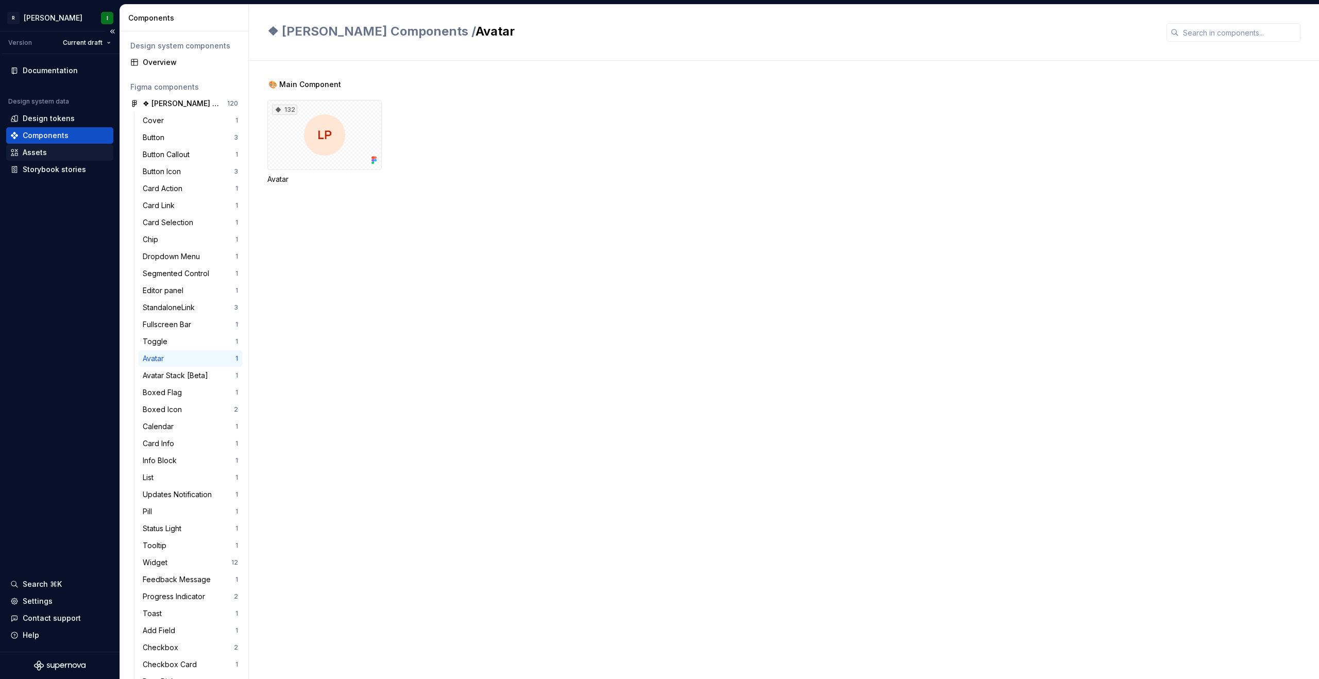
click at [47, 151] on div "Assets" at bounding box center [59, 152] width 99 height 10
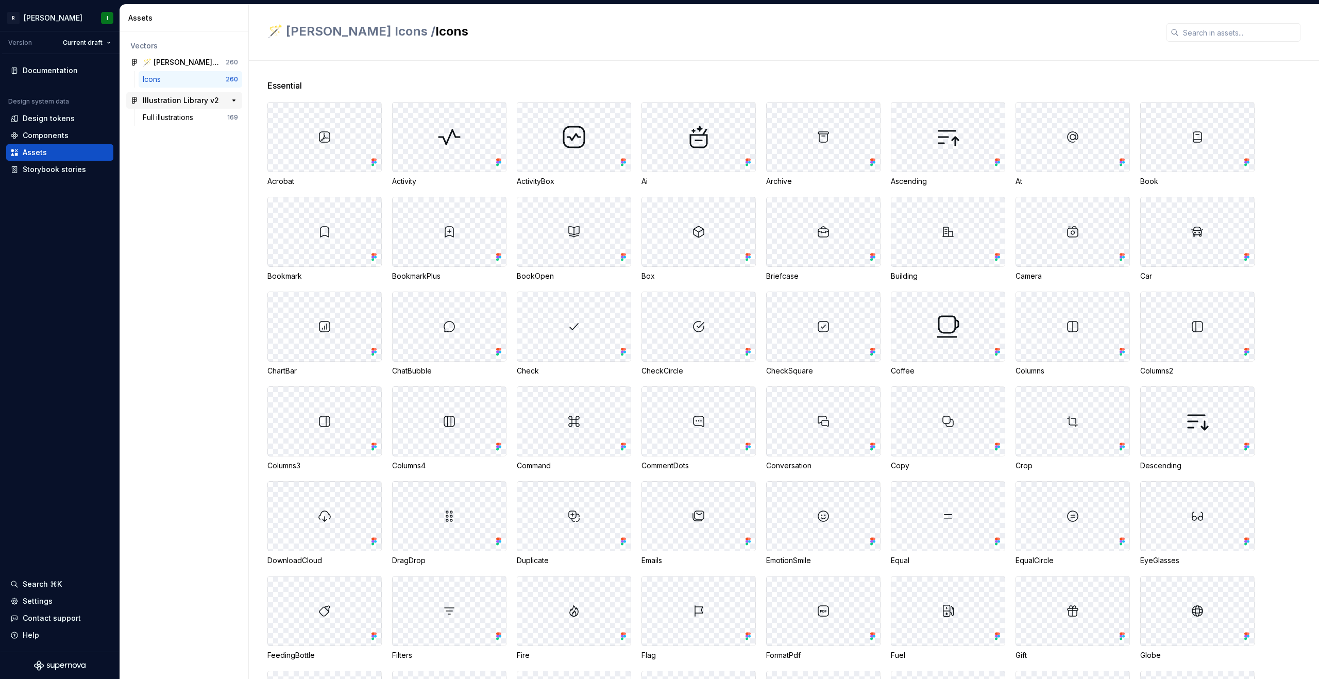
click at [171, 99] on div "Illustration Library v2" at bounding box center [181, 100] width 76 height 10
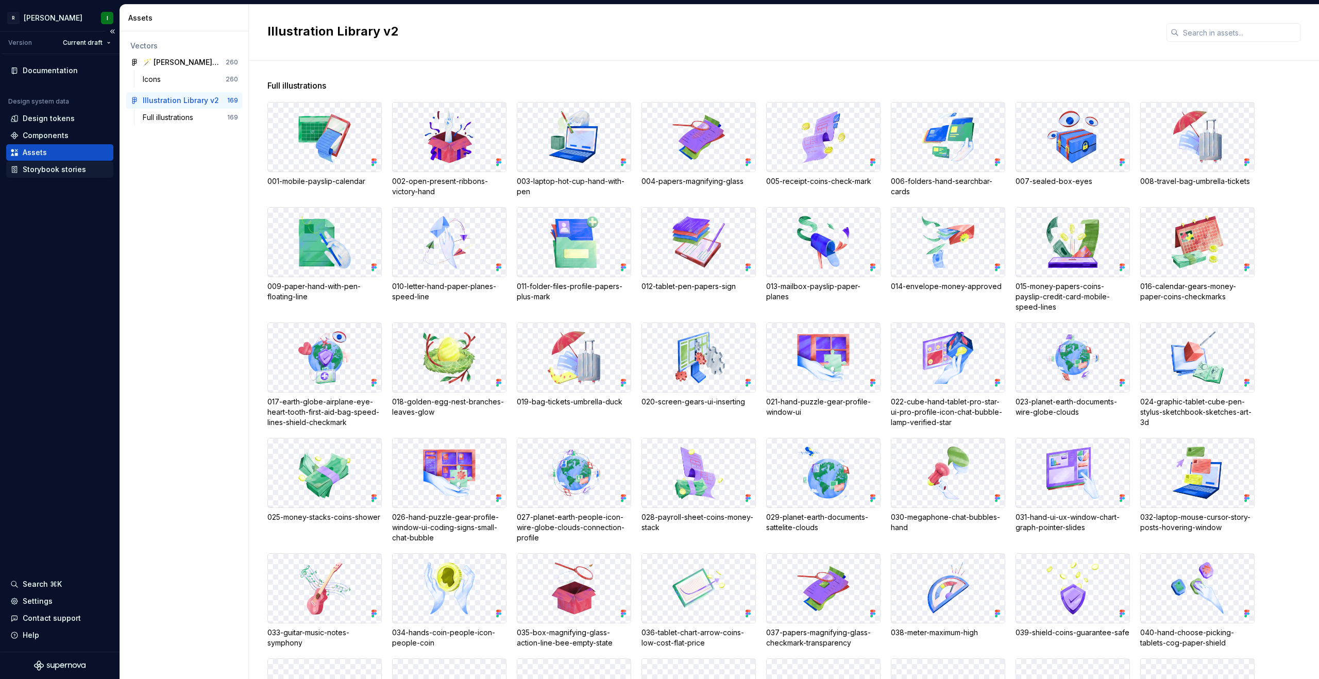
click at [40, 171] on div "Storybook stories" at bounding box center [54, 169] width 63 height 10
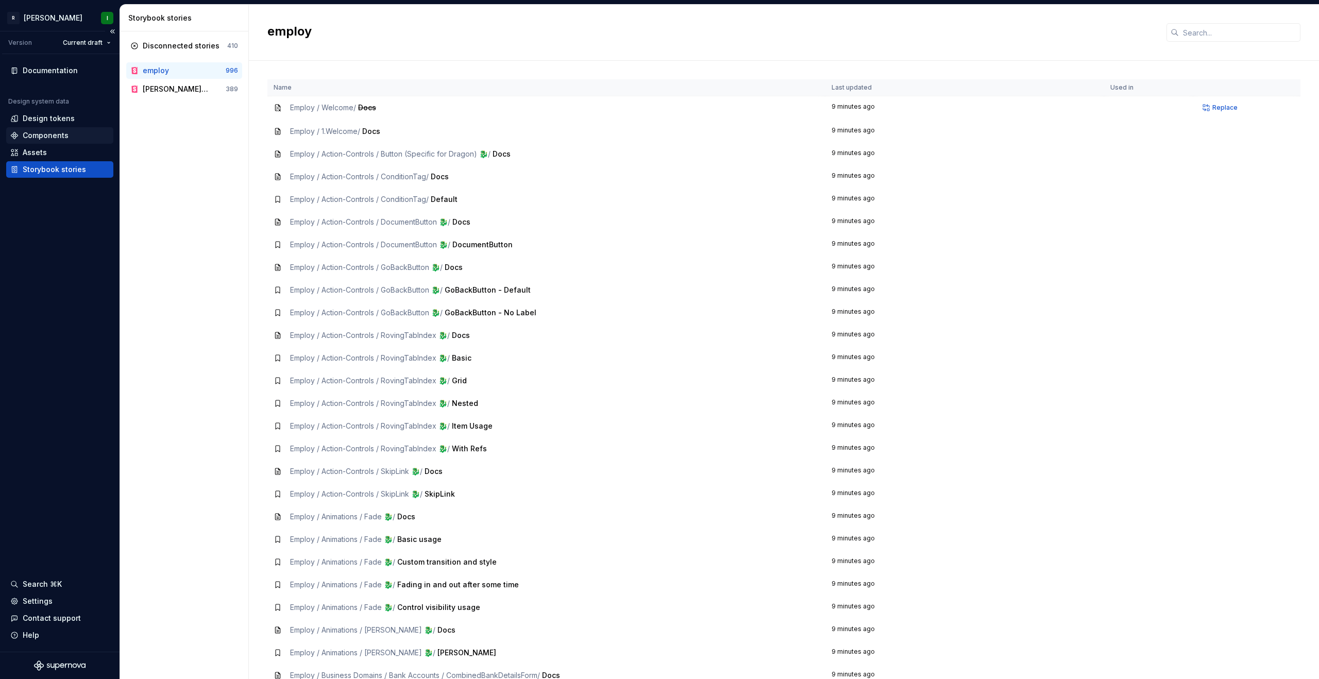
click at [48, 134] on div "Components" at bounding box center [46, 135] width 46 height 10
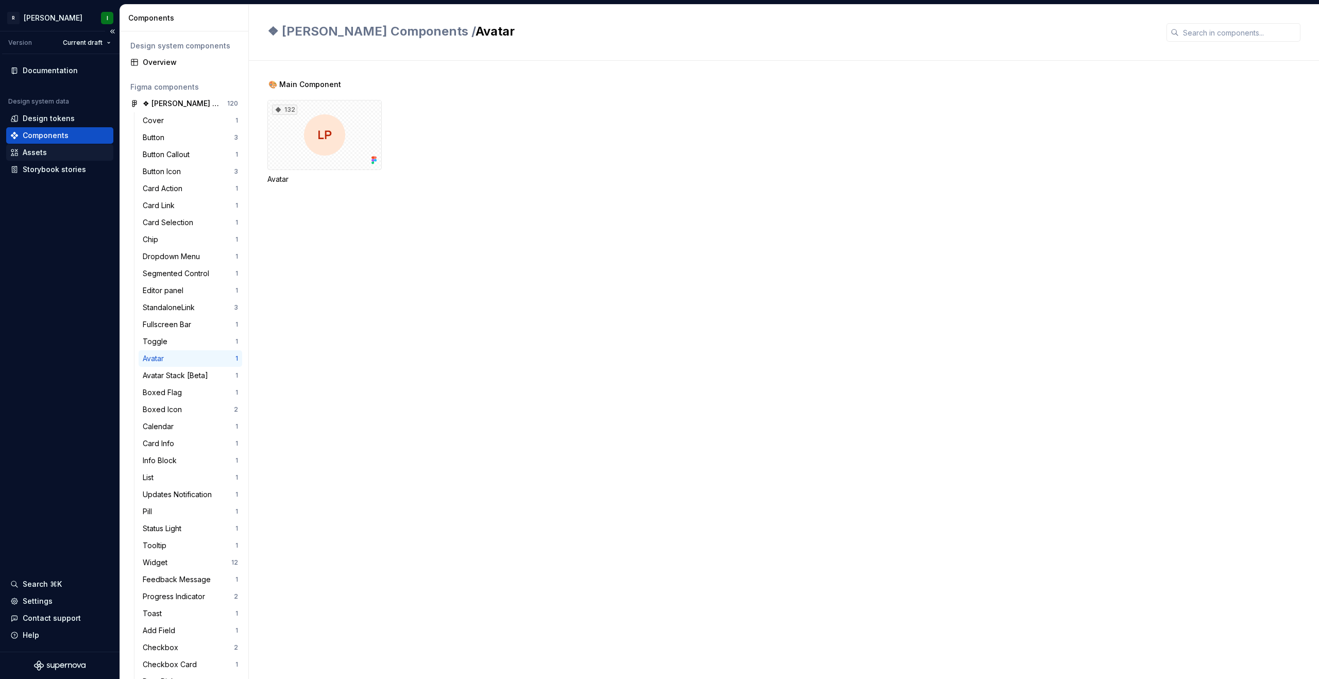
click at [55, 147] on div "Assets" at bounding box center [59, 152] width 107 height 16
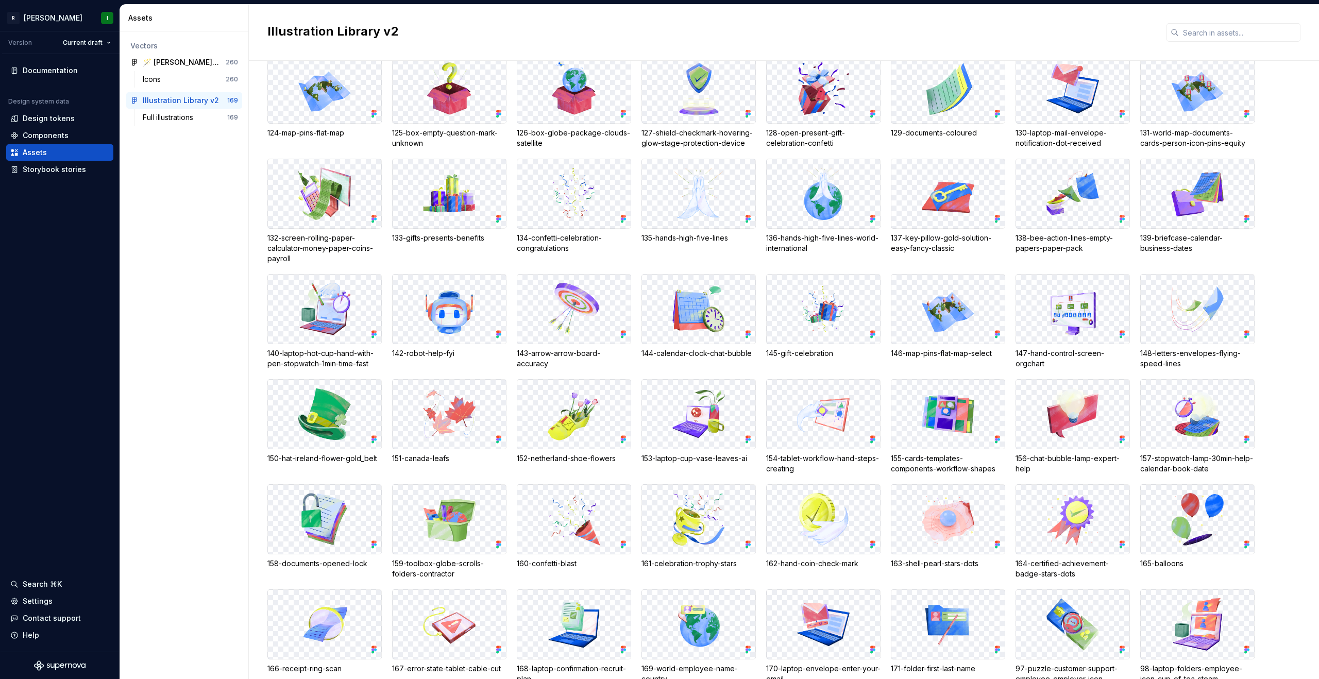
scroll to position [1803, 0]
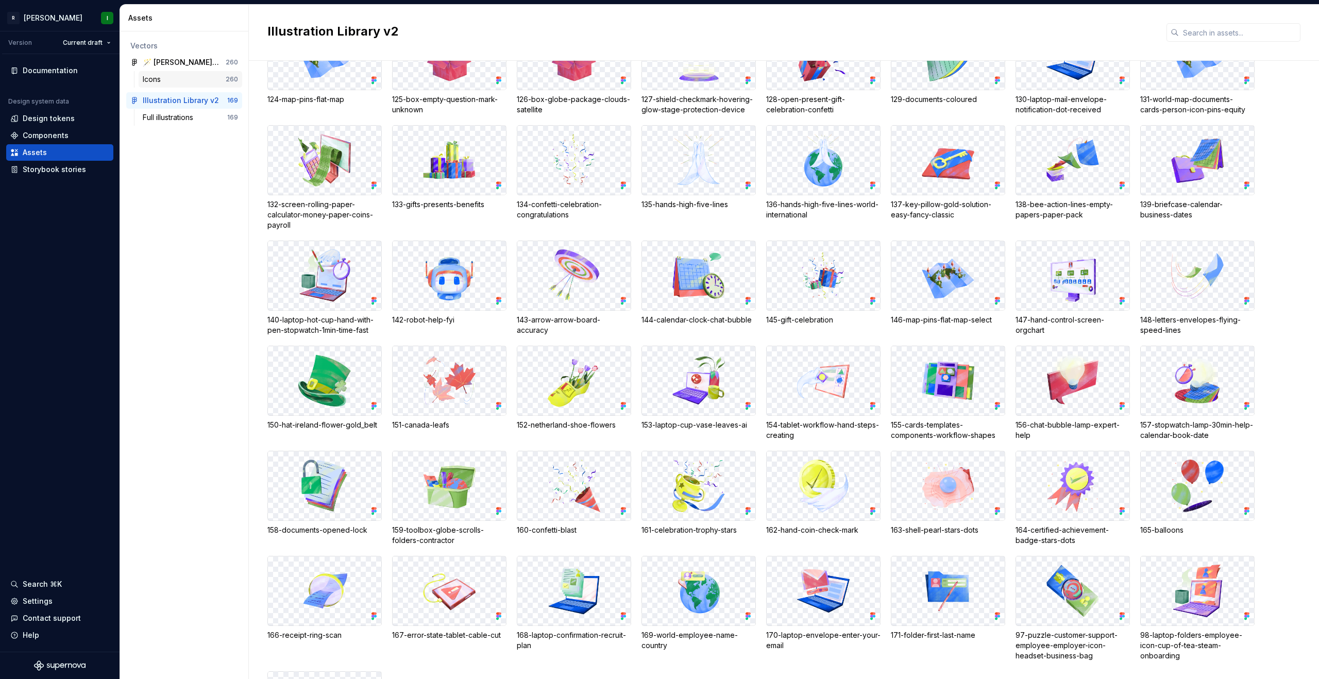
click at [169, 75] on div "Icons" at bounding box center [184, 79] width 83 height 10
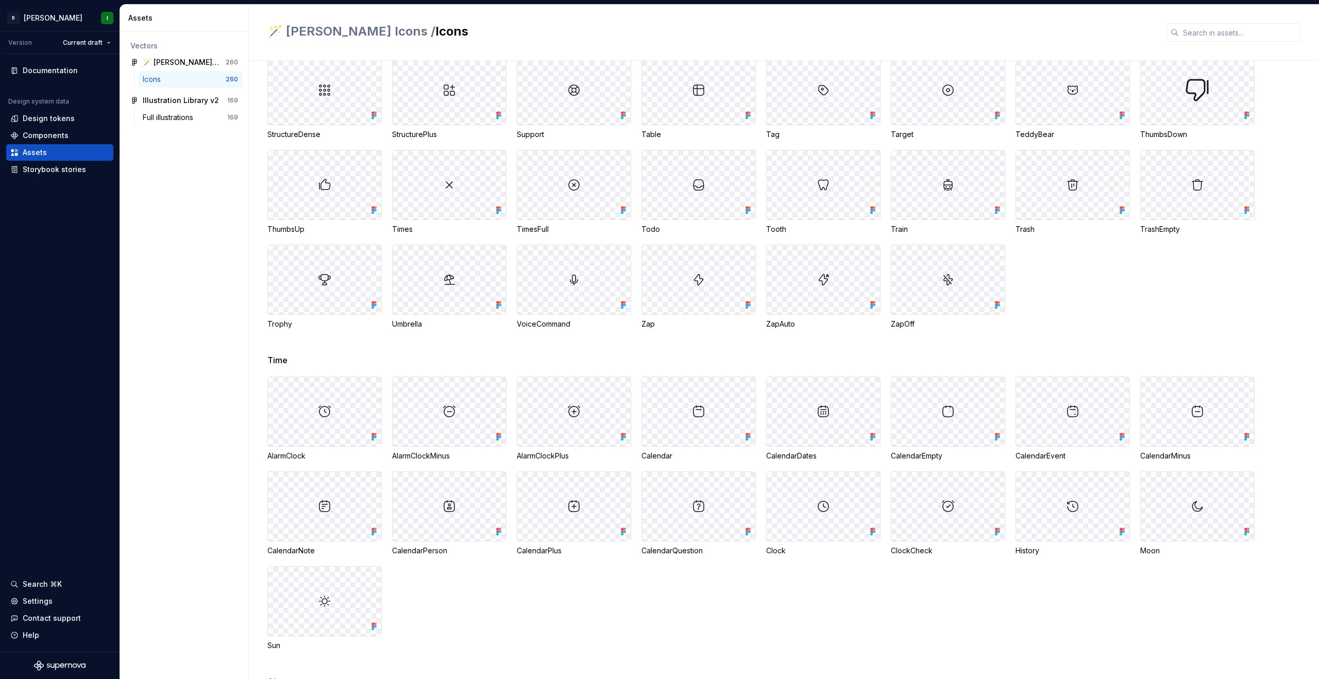
scroll to position [1491, 0]
